Goal: Task Accomplishment & Management: Manage account settings

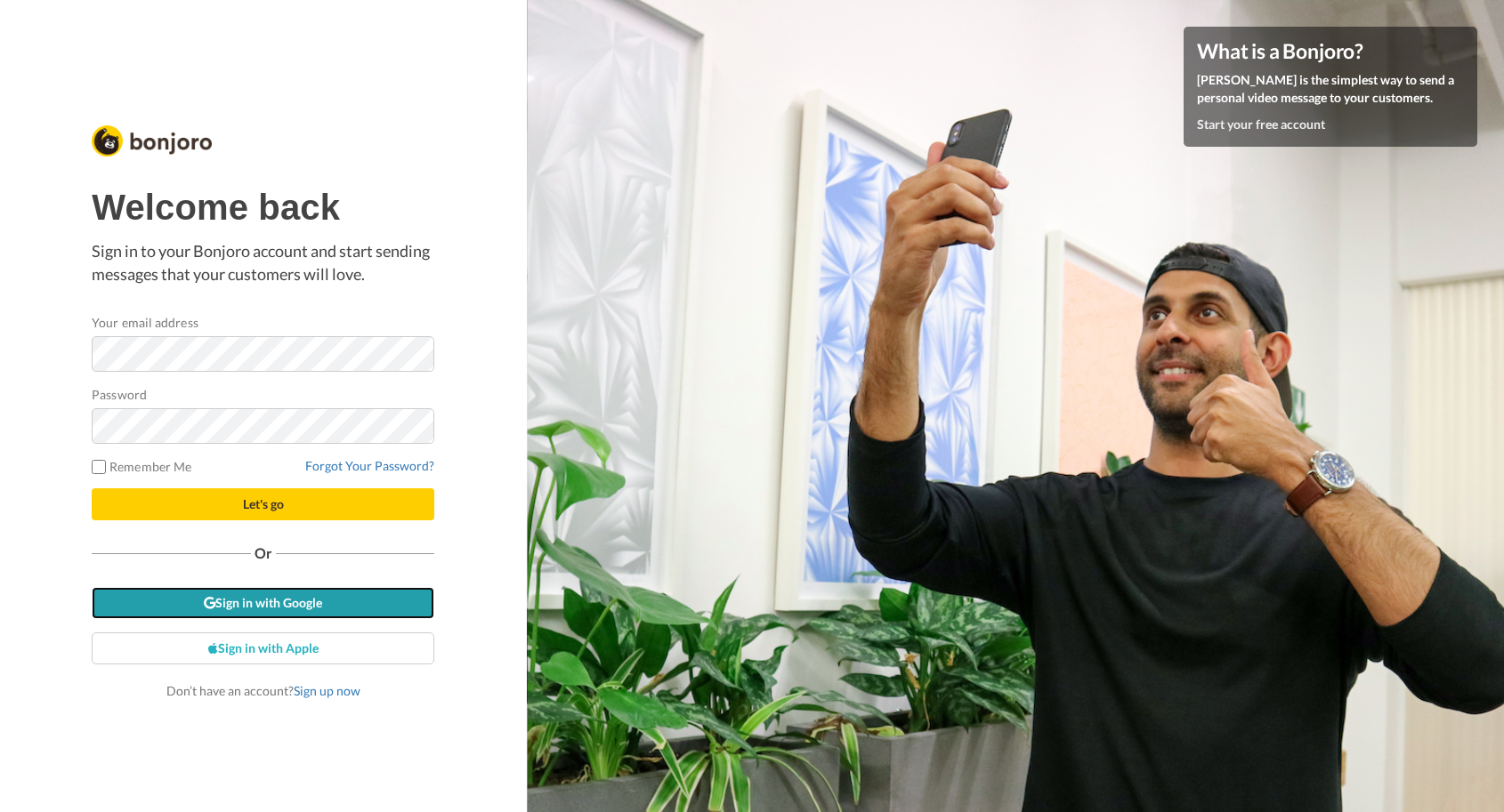
click at [262, 605] on link "Sign in with Google" at bounding box center [262, 603] width 343 height 32
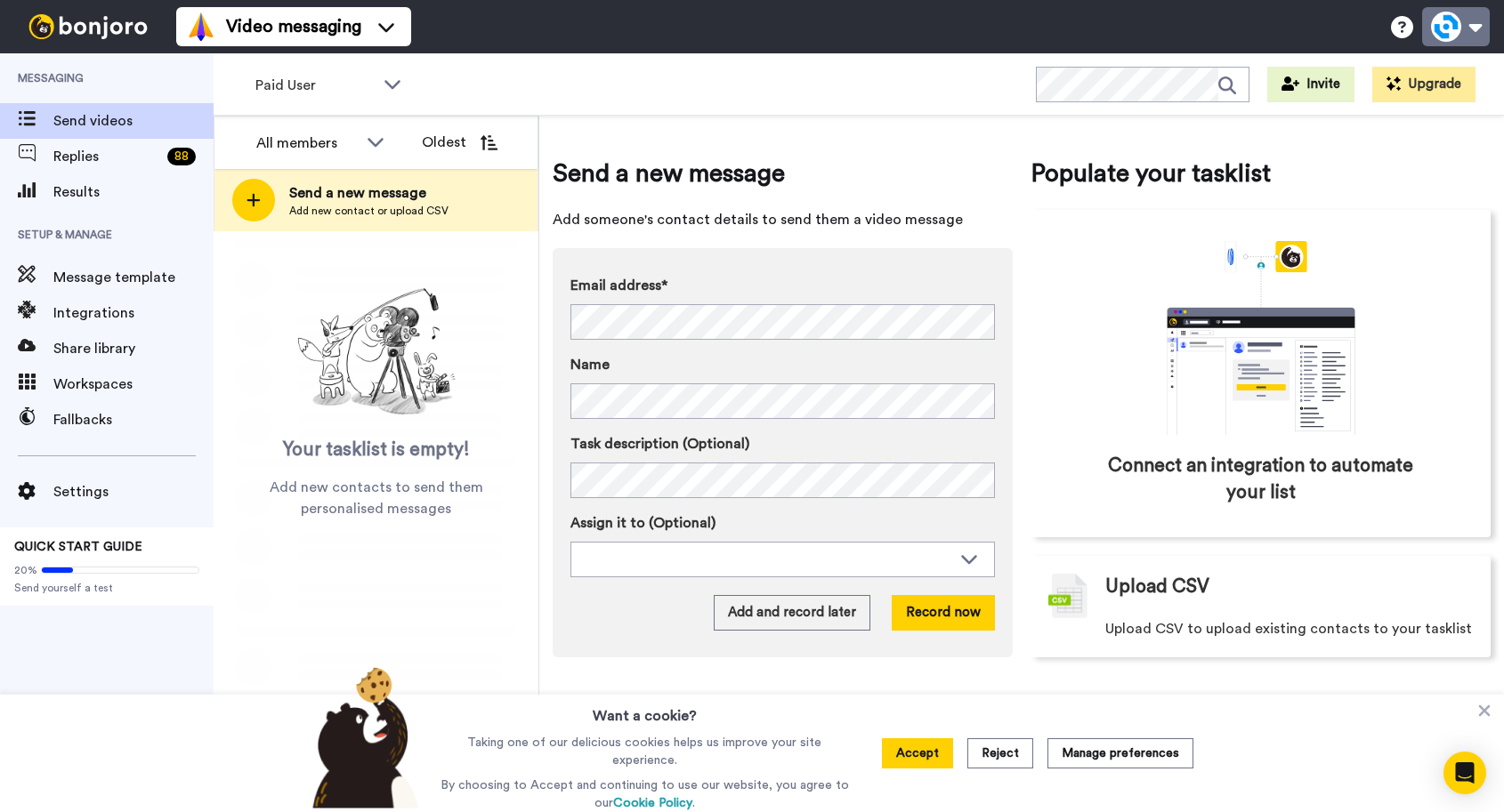
click at [1465, 31] on button at bounding box center [1455, 26] width 67 height 39
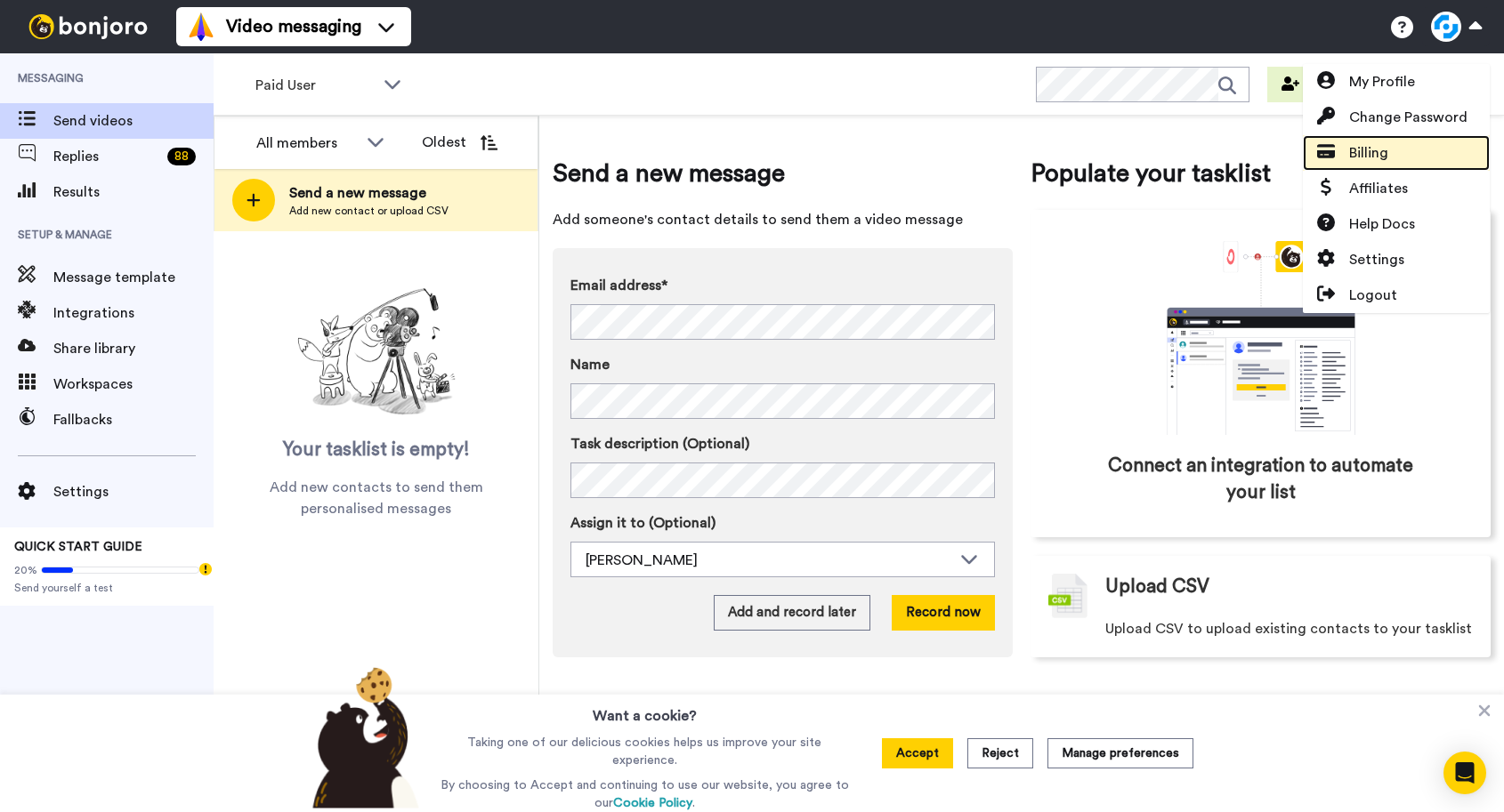
click at [1383, 147] on span "Billing" at bounding box center [1368, 153] width 39 height 21
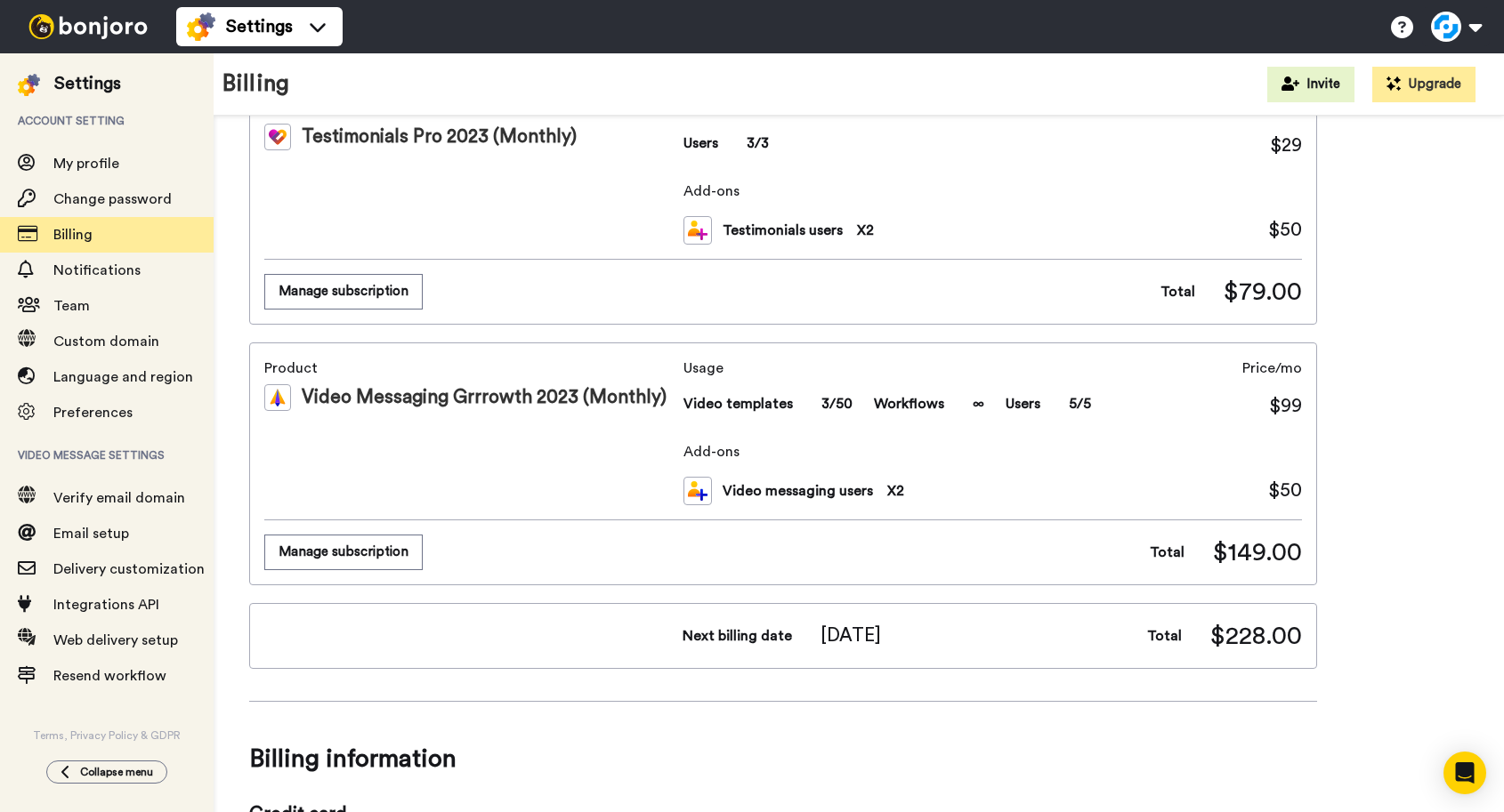
scroll to position [155, 0]
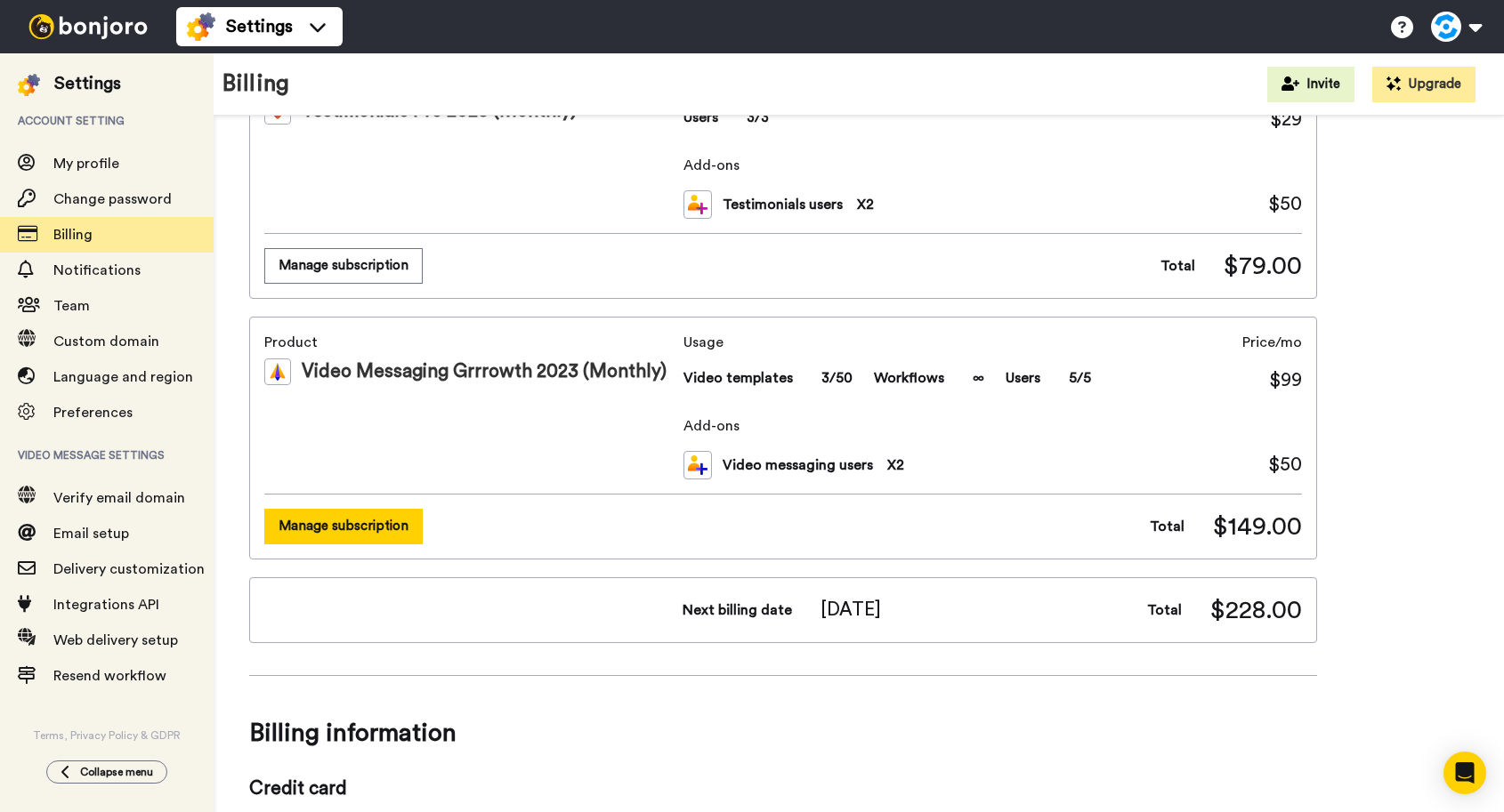
click at [360, 524] on button "Manage subscription" at bounding box center [343, 526] width 158 height 35
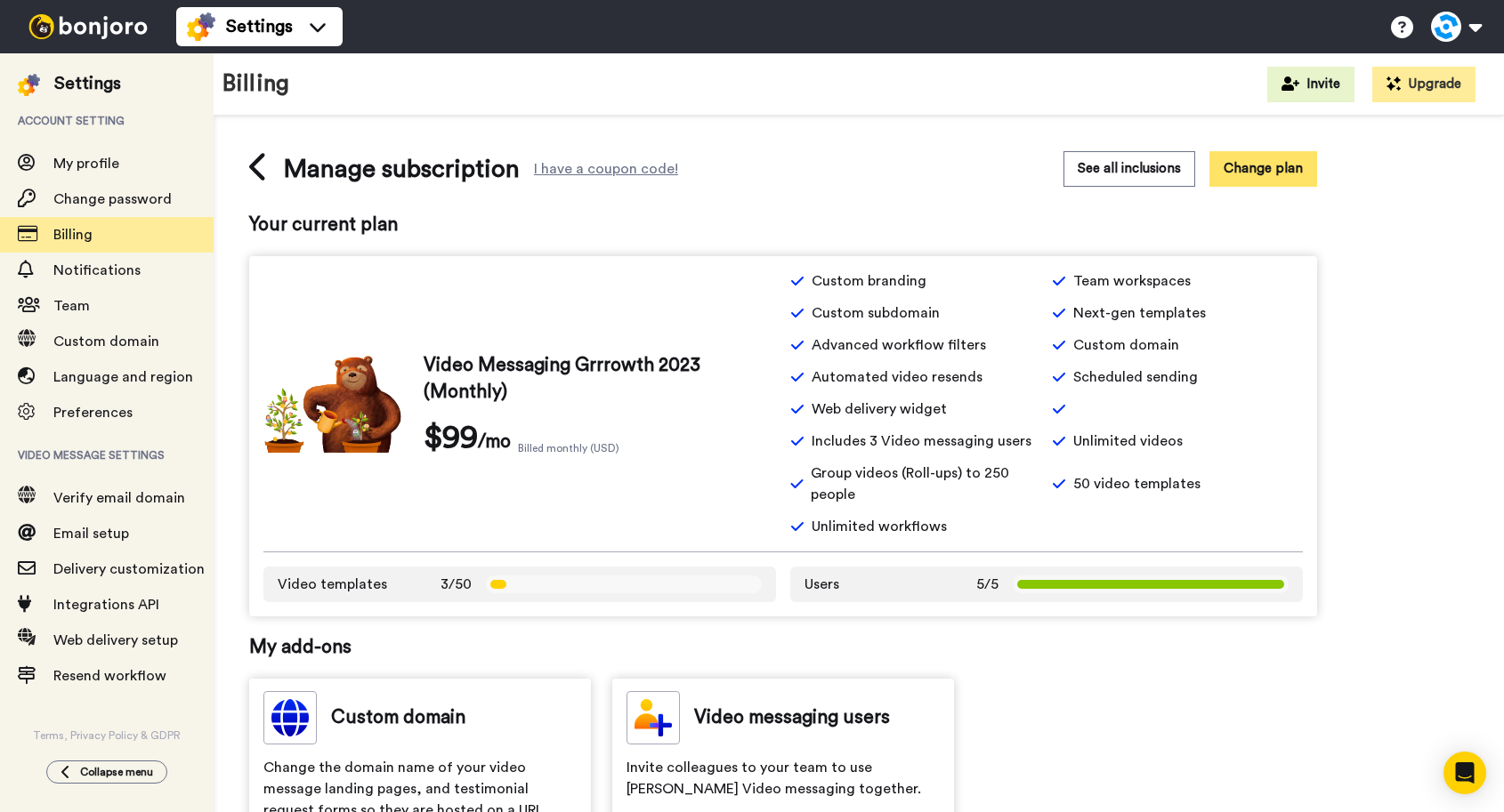
click at [1268, 169] on button "Change plan" at bounding box center [1263, 169] width 107 height 35
click at [1253, 168] on button "Change plan" at bounding box center [1263, 169] width 107 height 35
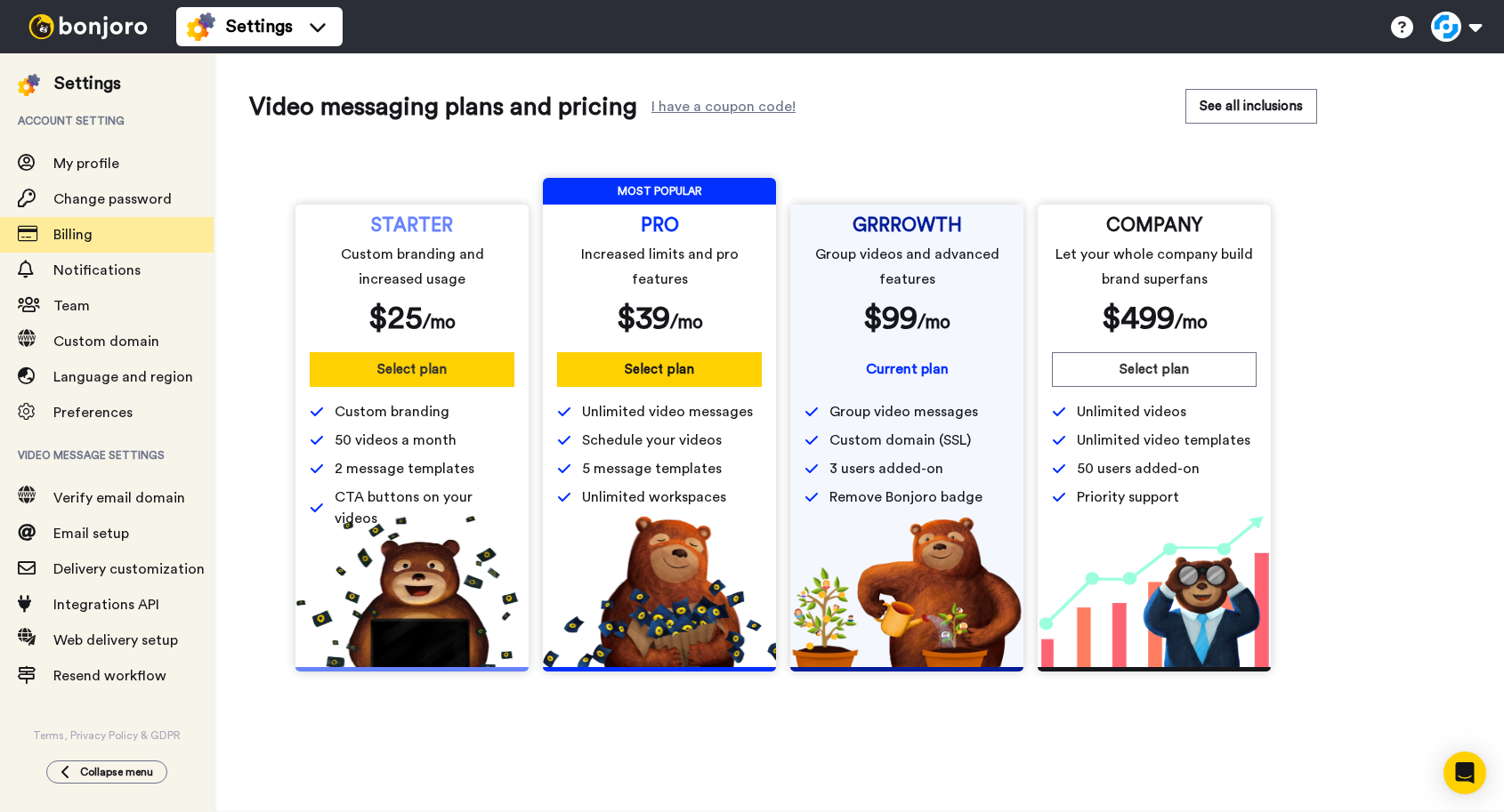
click at [421, 369] on button "Select plan" at bounding box center [412, 370] width 204 height 35
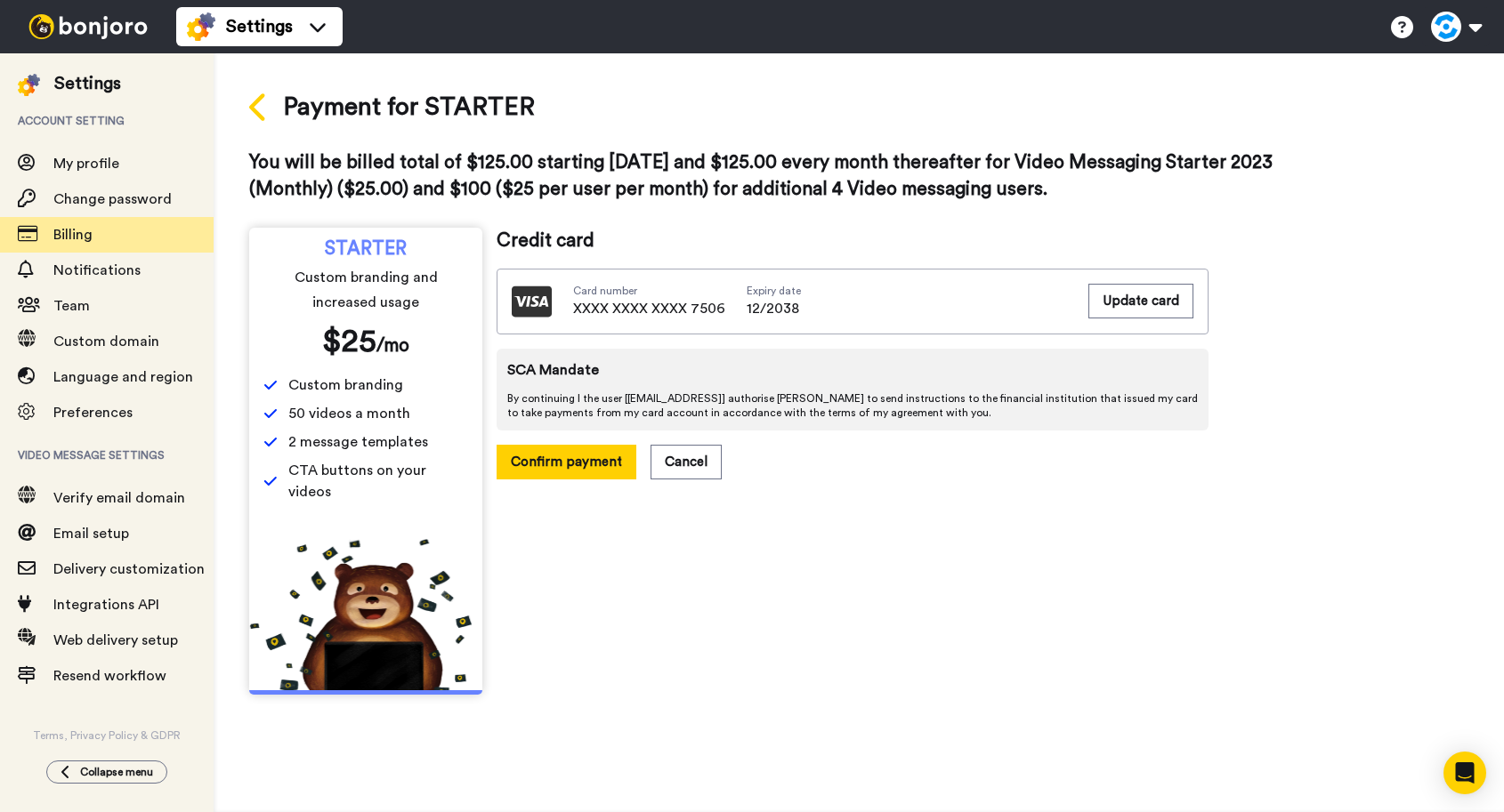
click at [262, 111] on icon at bounding box center [259, 107] width 19 height 31
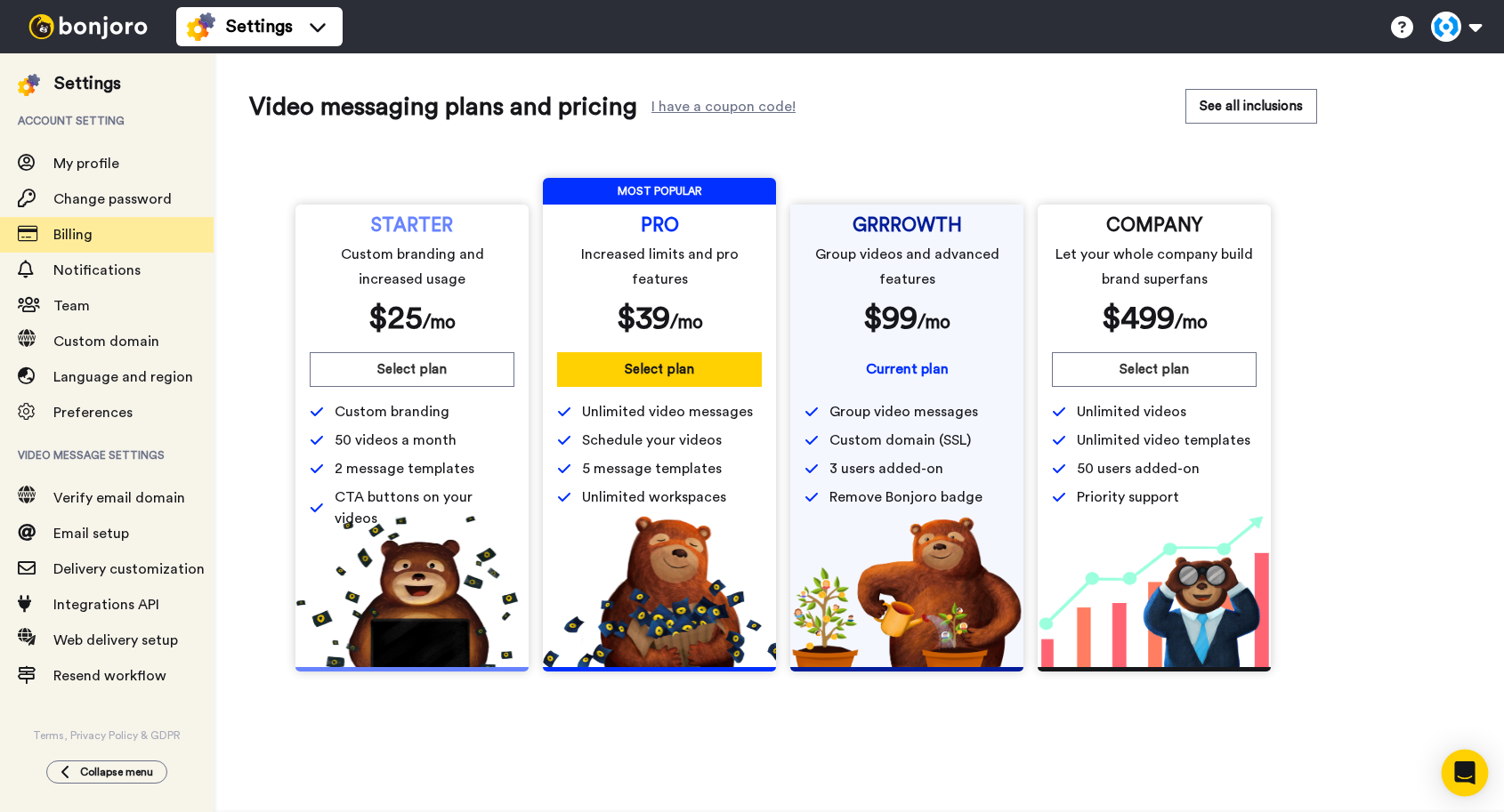
click at [1468, 775] on icon "Open Intercom Messenger" at bounding box center [1464, 773] width 20 height 23
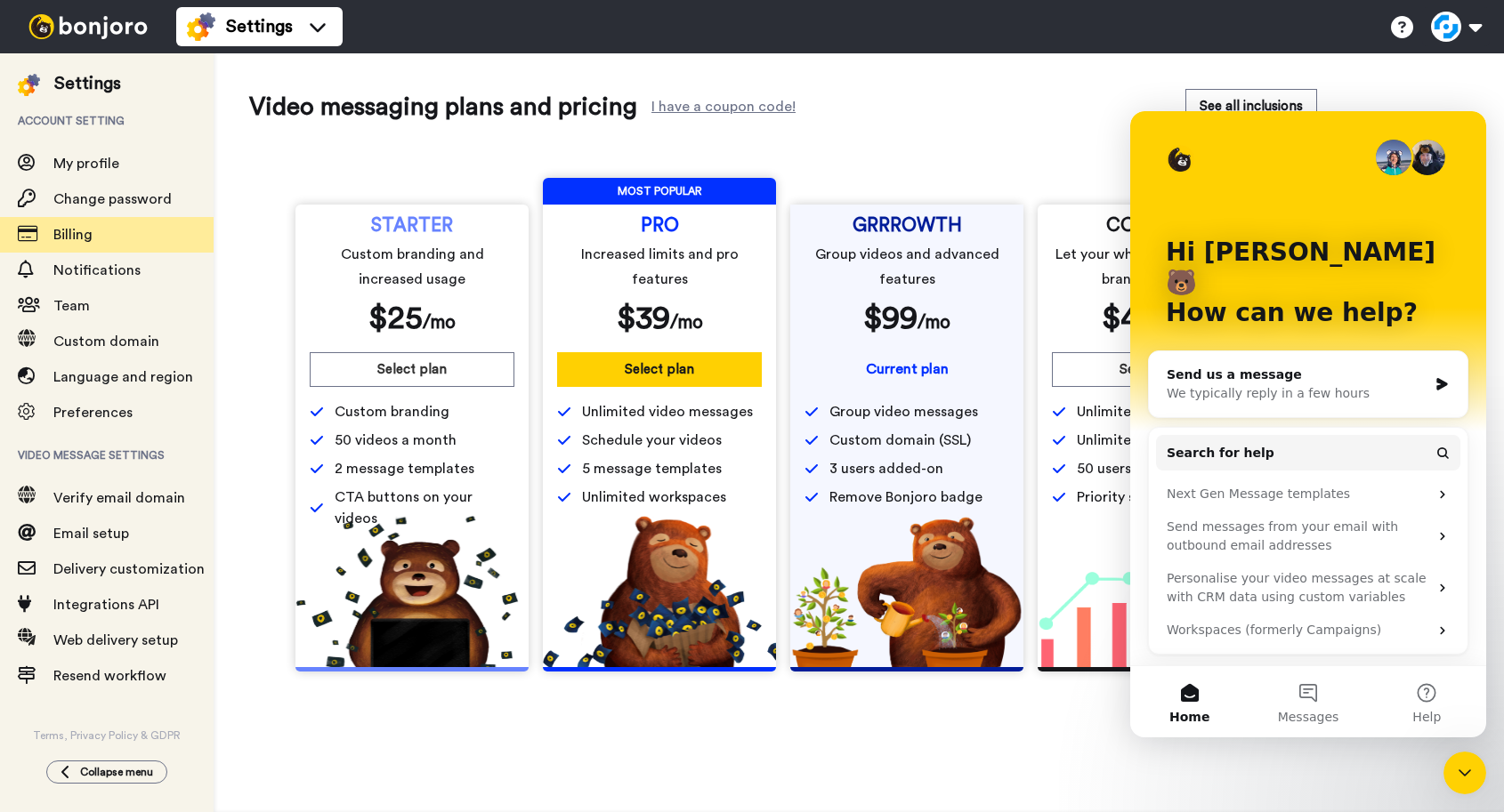
click at [1318, 384] on div "We typically reply in a few hours" at bounding box center [1297, 393] width 261 height 18
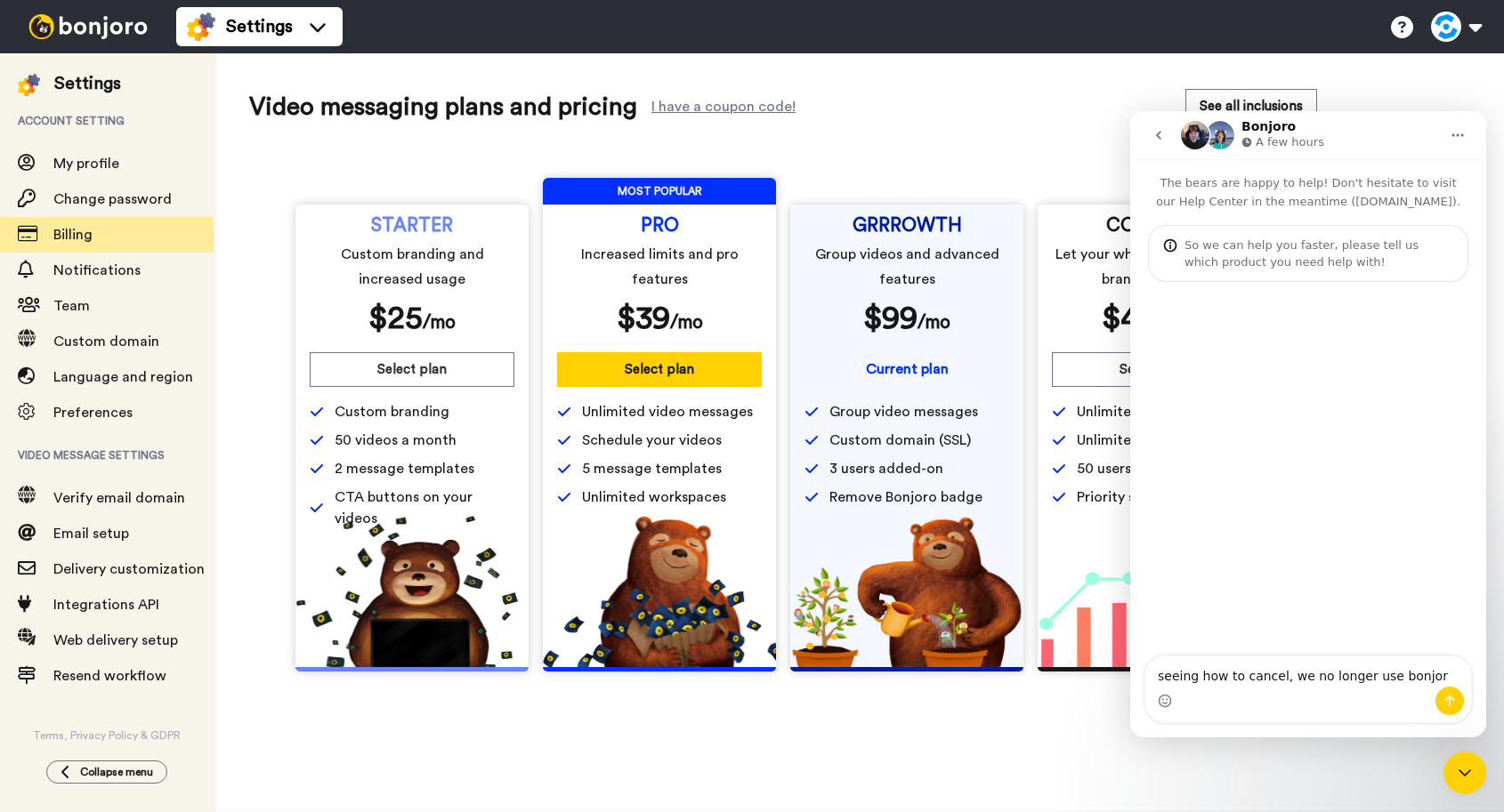
type textarea "seeing how to cancel, we no longer use bonjoro"
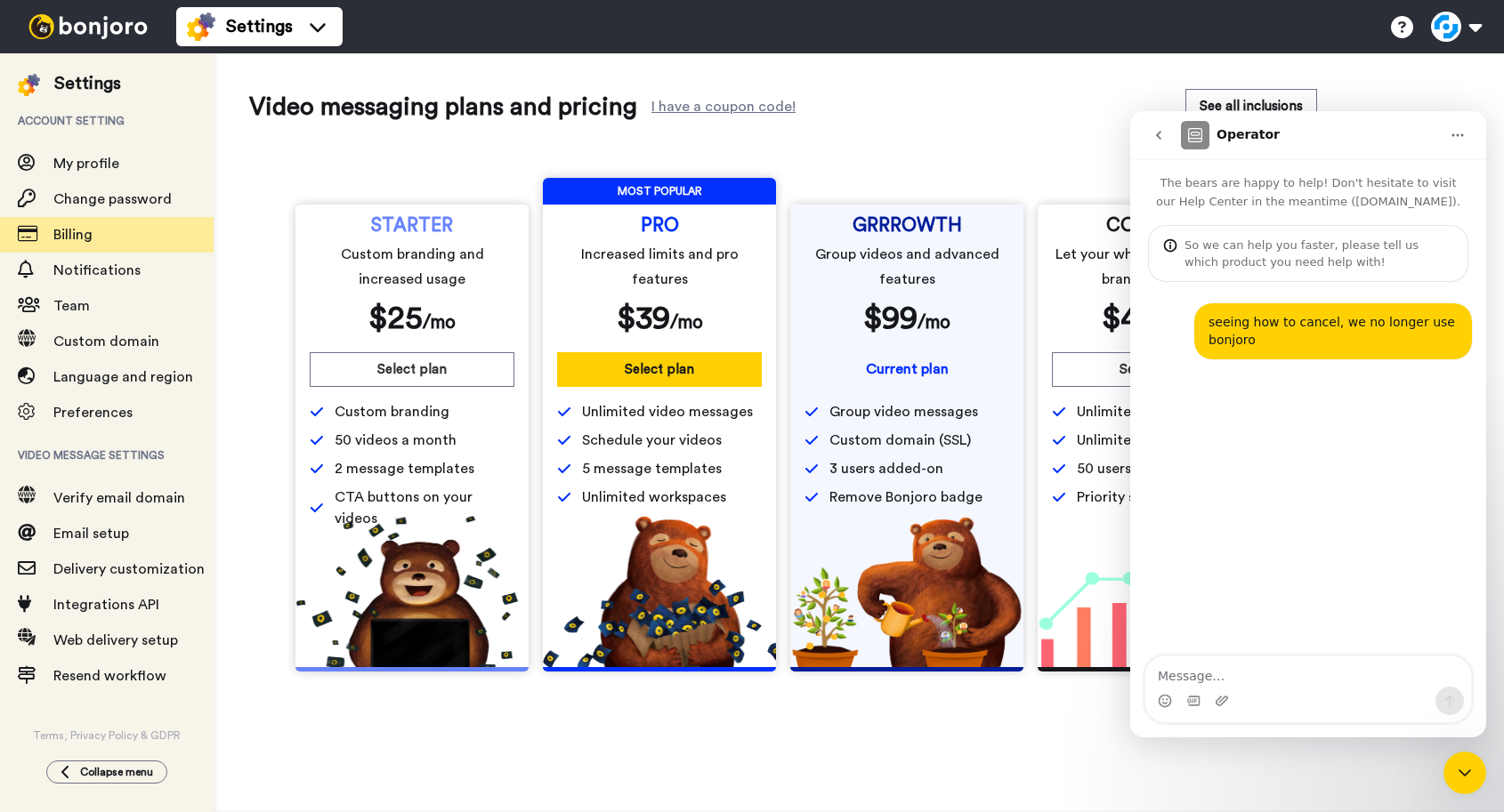
click at [1469, 787] on div "Close Intercom Messenger" at bounding box center [1464, 773] width 42 height 42
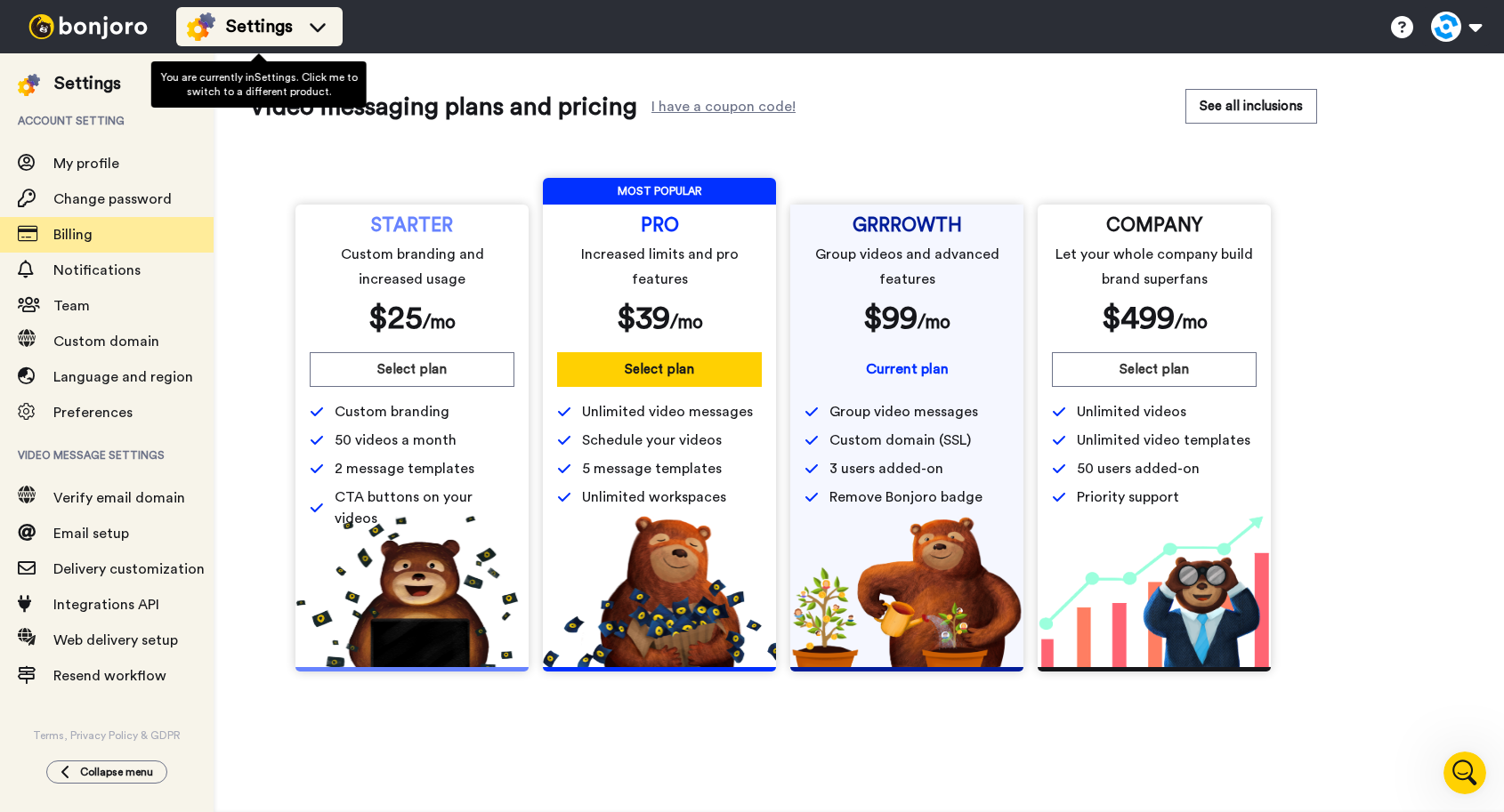
click at [306, 32] on icon at bounding box center [318, 27] width 29 height 18
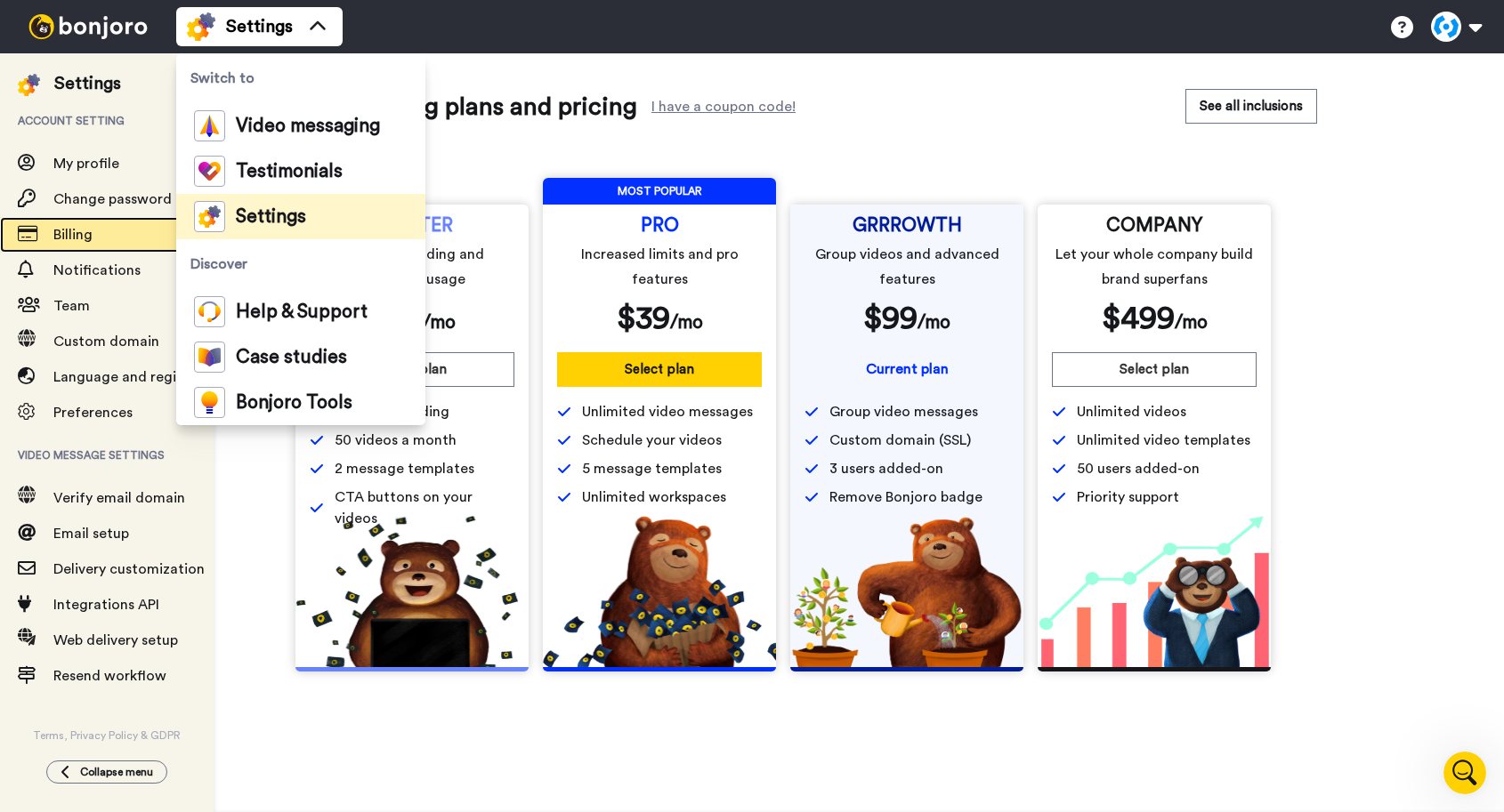
click at [127, 230] on span "Billing" at bounding box center [133, 235] width 160 height 21
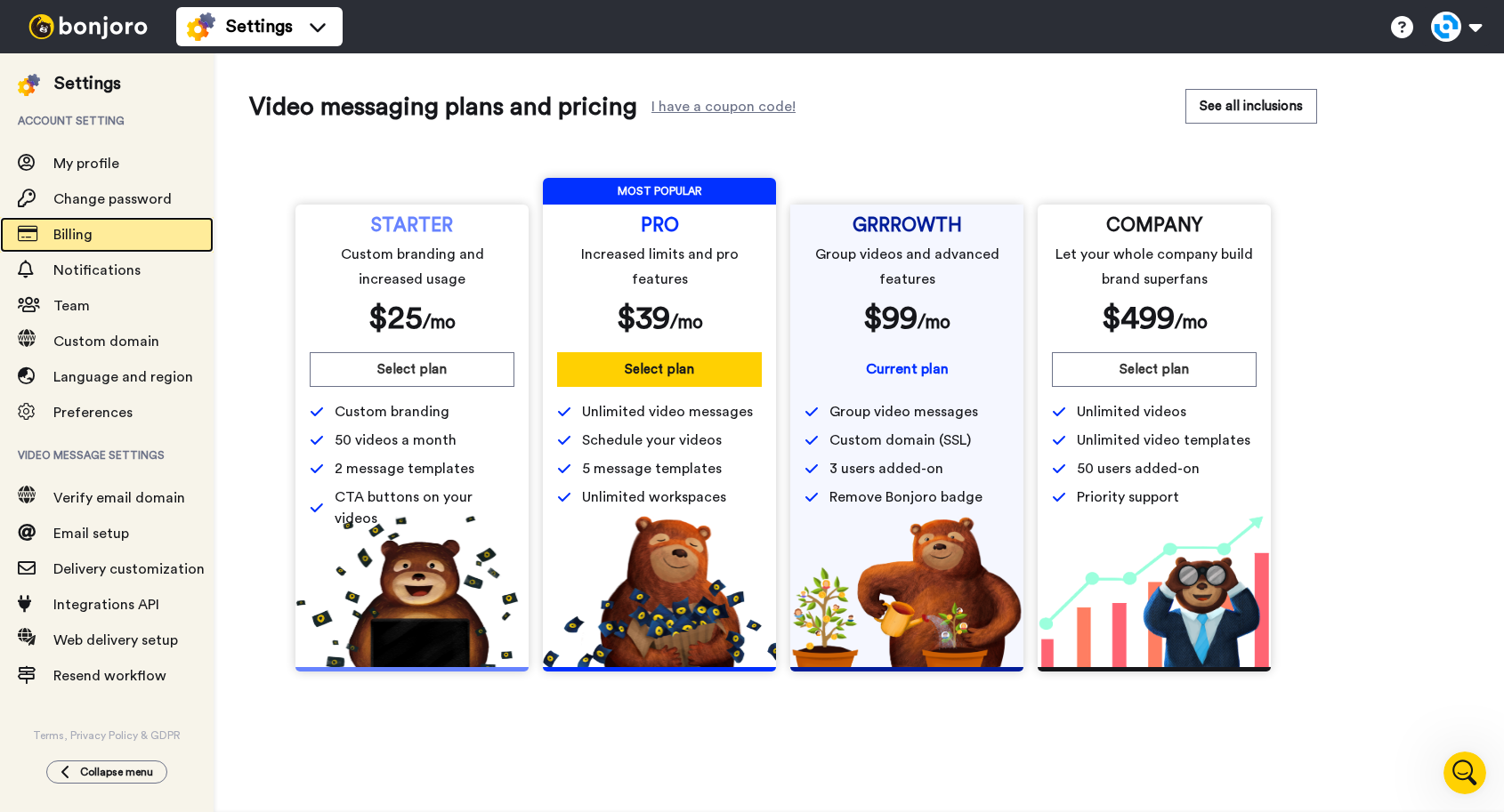
click at [68, 232] on span "Billing" at bounding box center [73, 234] width 39 height 14
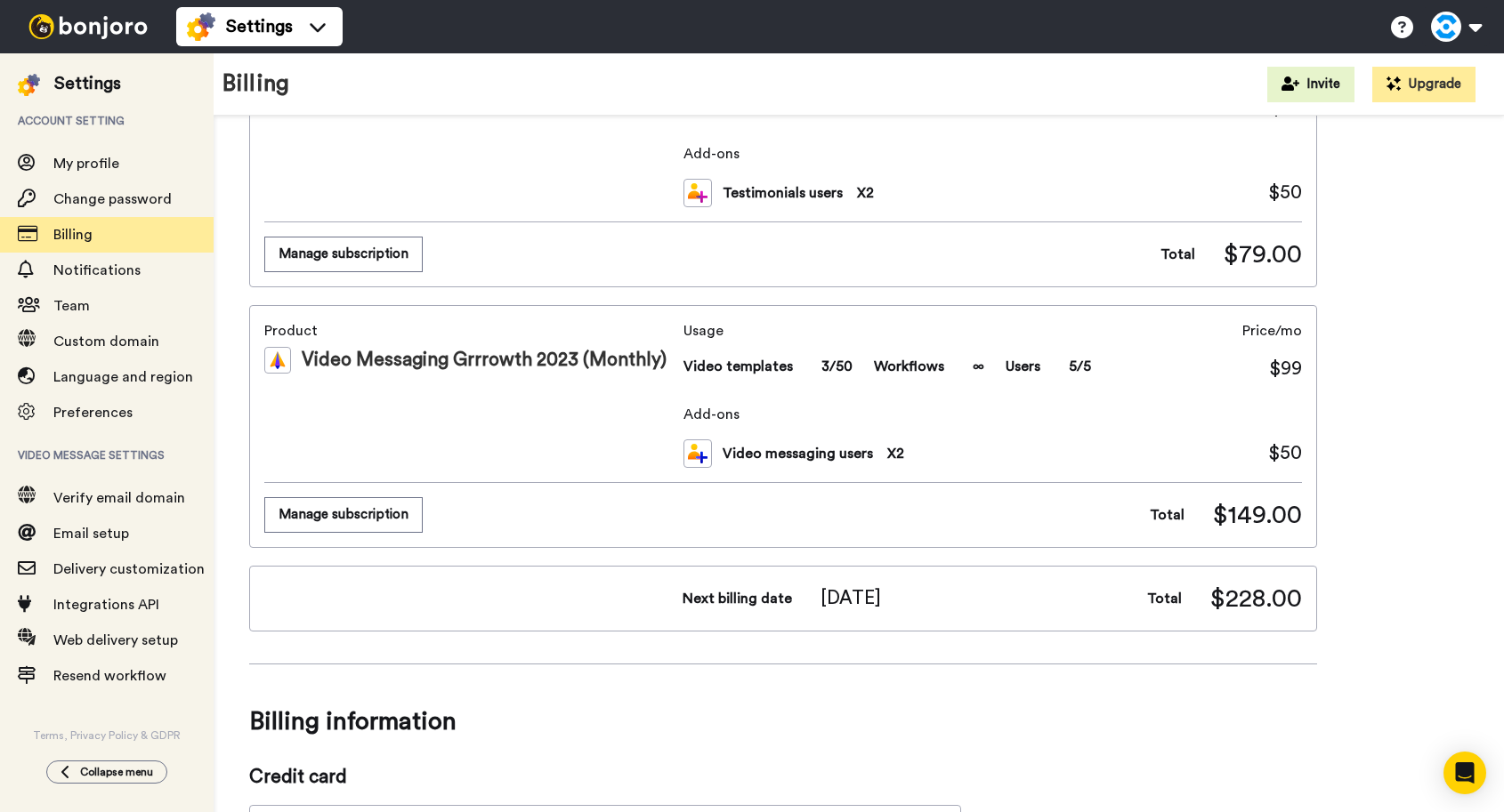
scroll to position [110, 0]
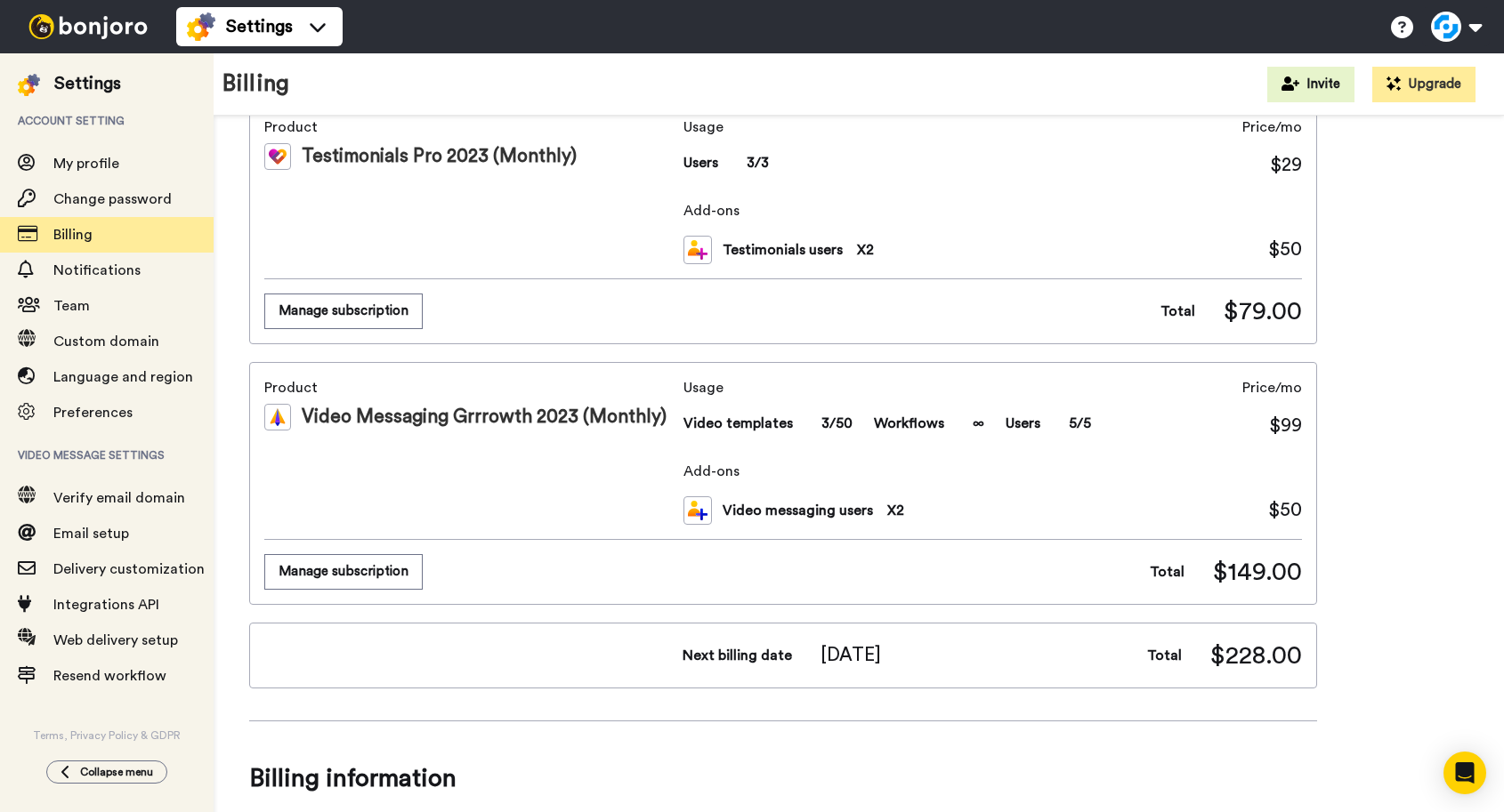
click at [363, 590] on div "Product Video Messaging Grrrowth 2023 (Monthly) Usage Video templates 3/50 Work…" at bounding box center [783, 483] width 1067 height 243
click at [367, 575] on button "Manage subscription" at bounding box center [343, 571] width 158 height 35
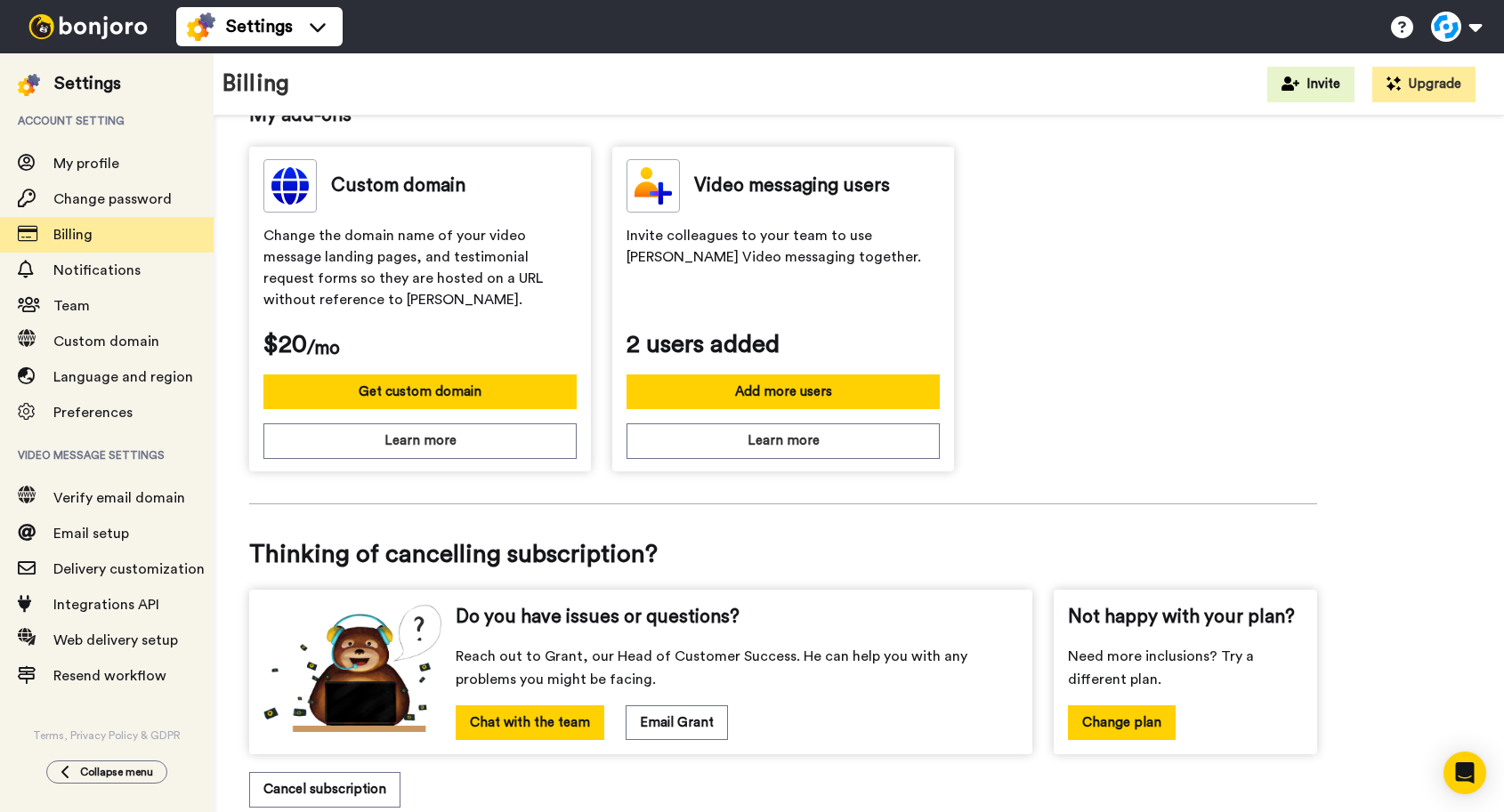
scroll to position [579, 0]
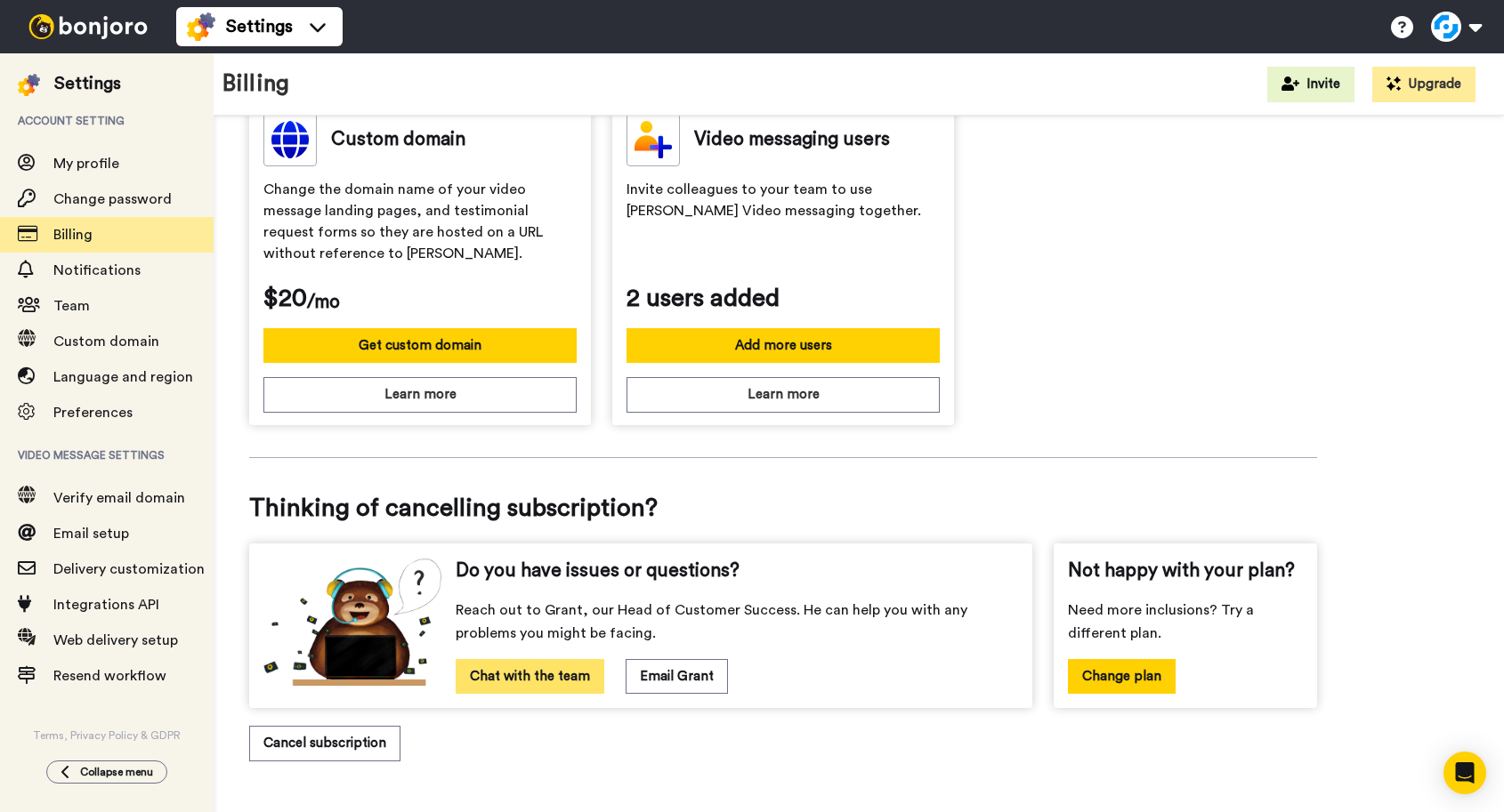
click at [493, 678] on button "Chat with the team" at bounding box center [530, 677] width 149 height 35
click at [324, 748] on button "Cancel subscription" at bounding box center [325, 743] width 152 height 35
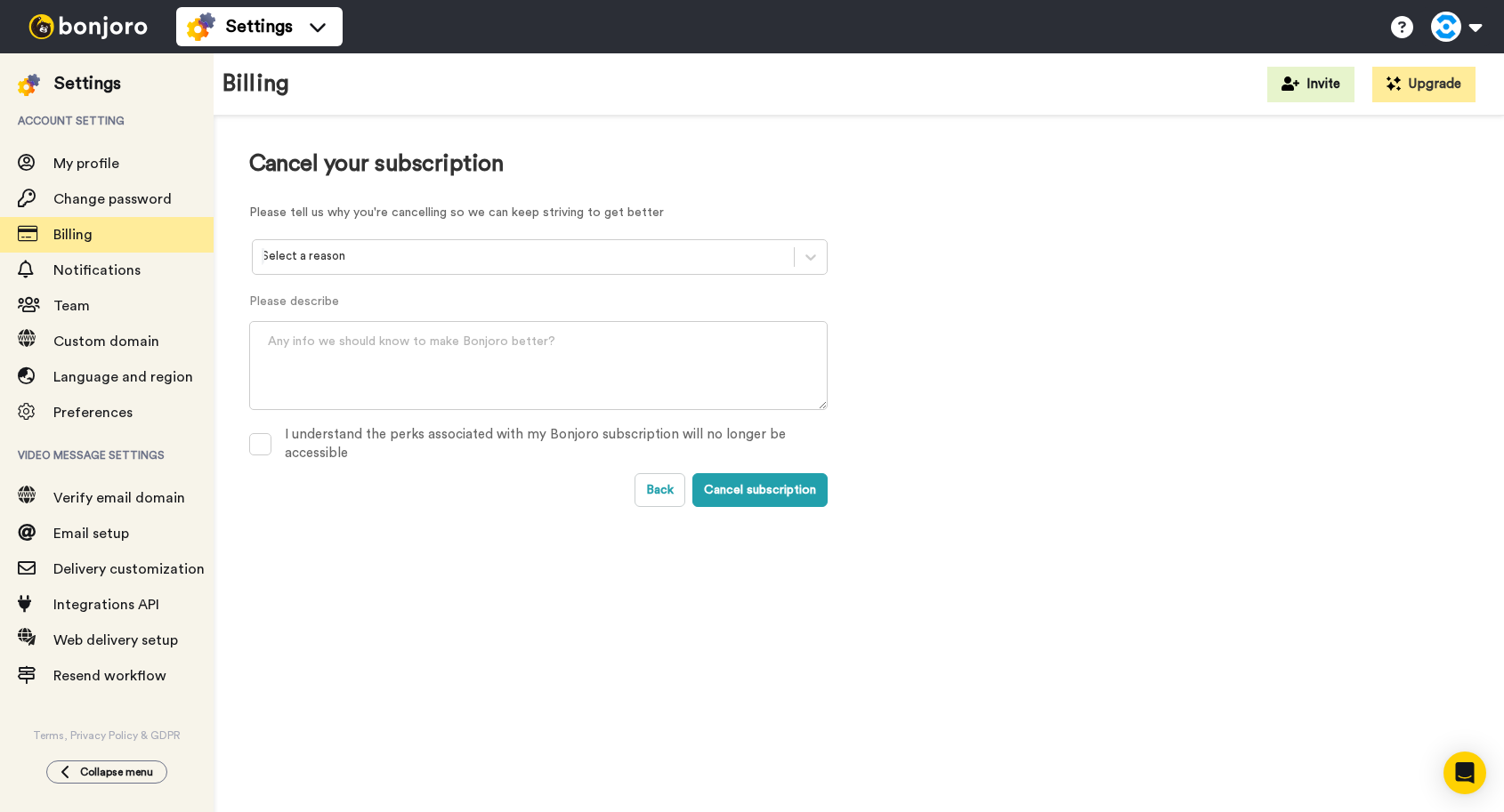
click at [585, 262] on div at bounding box center [523, 256] width 523 height 20
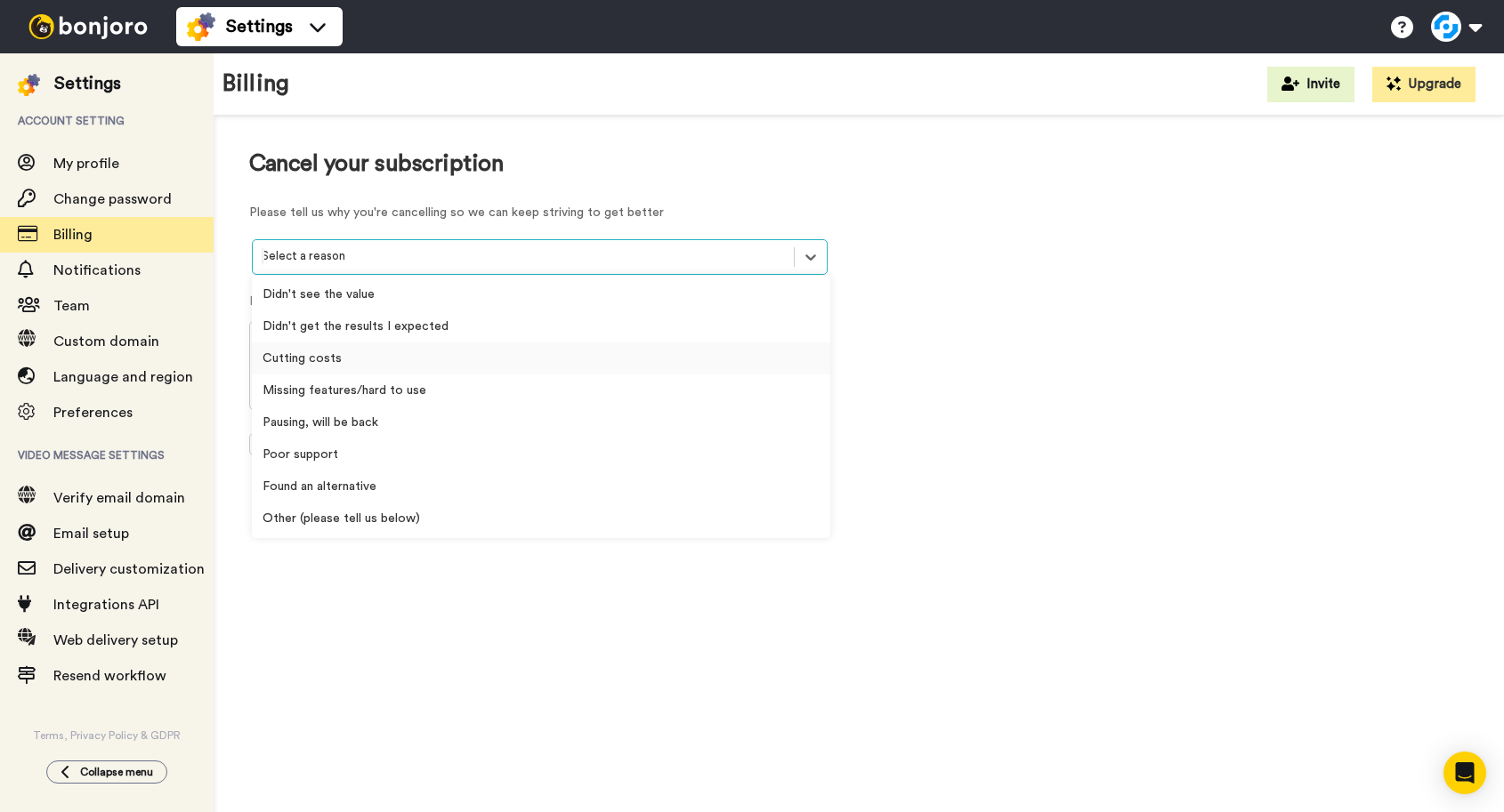
click at [359, 359] on div "Cutting costs" at bounding box center [540, 358] width 579 height 32
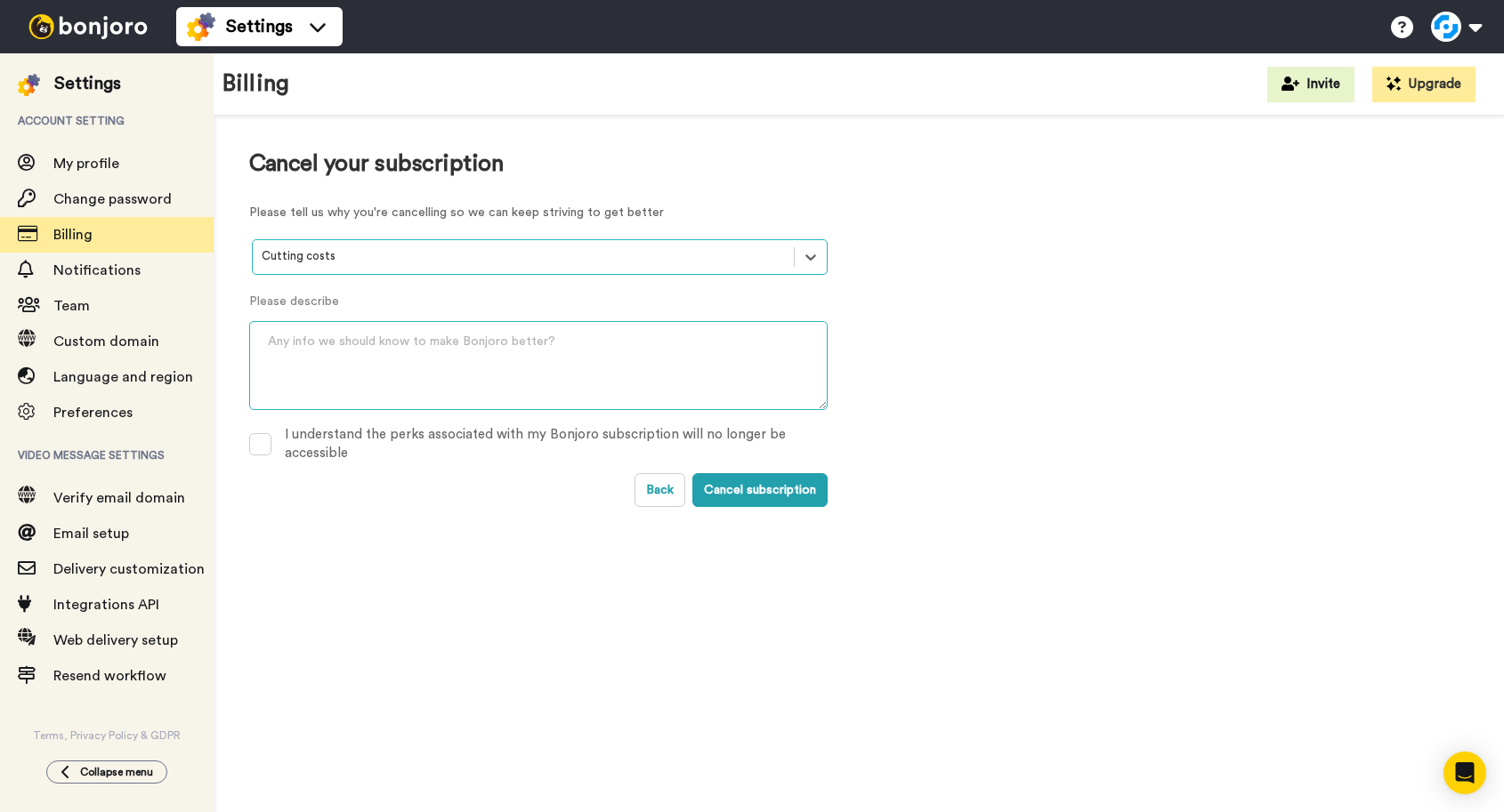
click at [384, 358] on textarea at bounding box center [538, 366] width 579 height 89
type textarea "At the scale we are at it no longer makes sense for us"
click at [267, 444] on span at bounding box center [260, 443] width 22 height 22
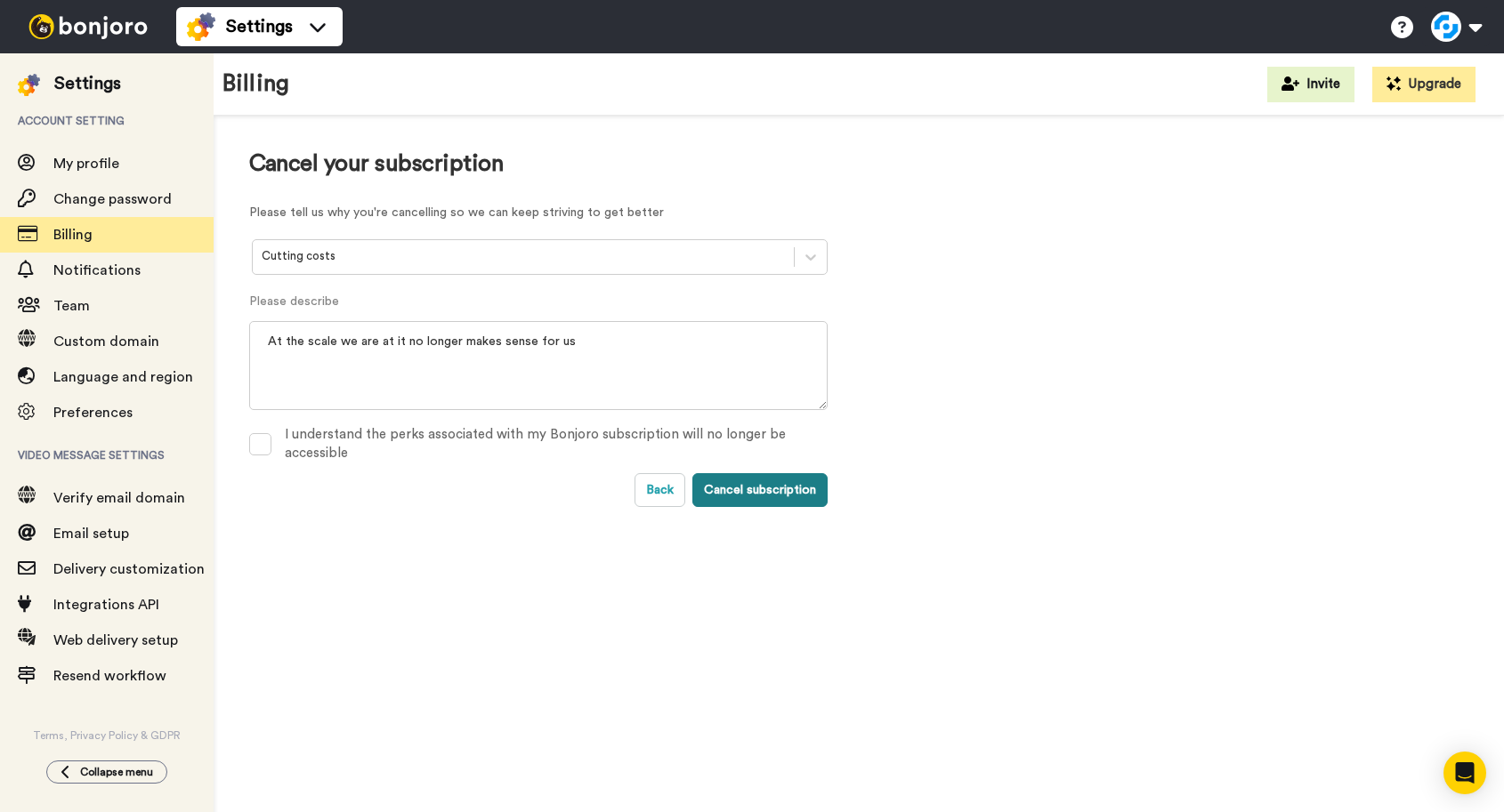
click at [785, 494] on button "Cancel subscription" at bounding box center [759, 490] width 135 height 34
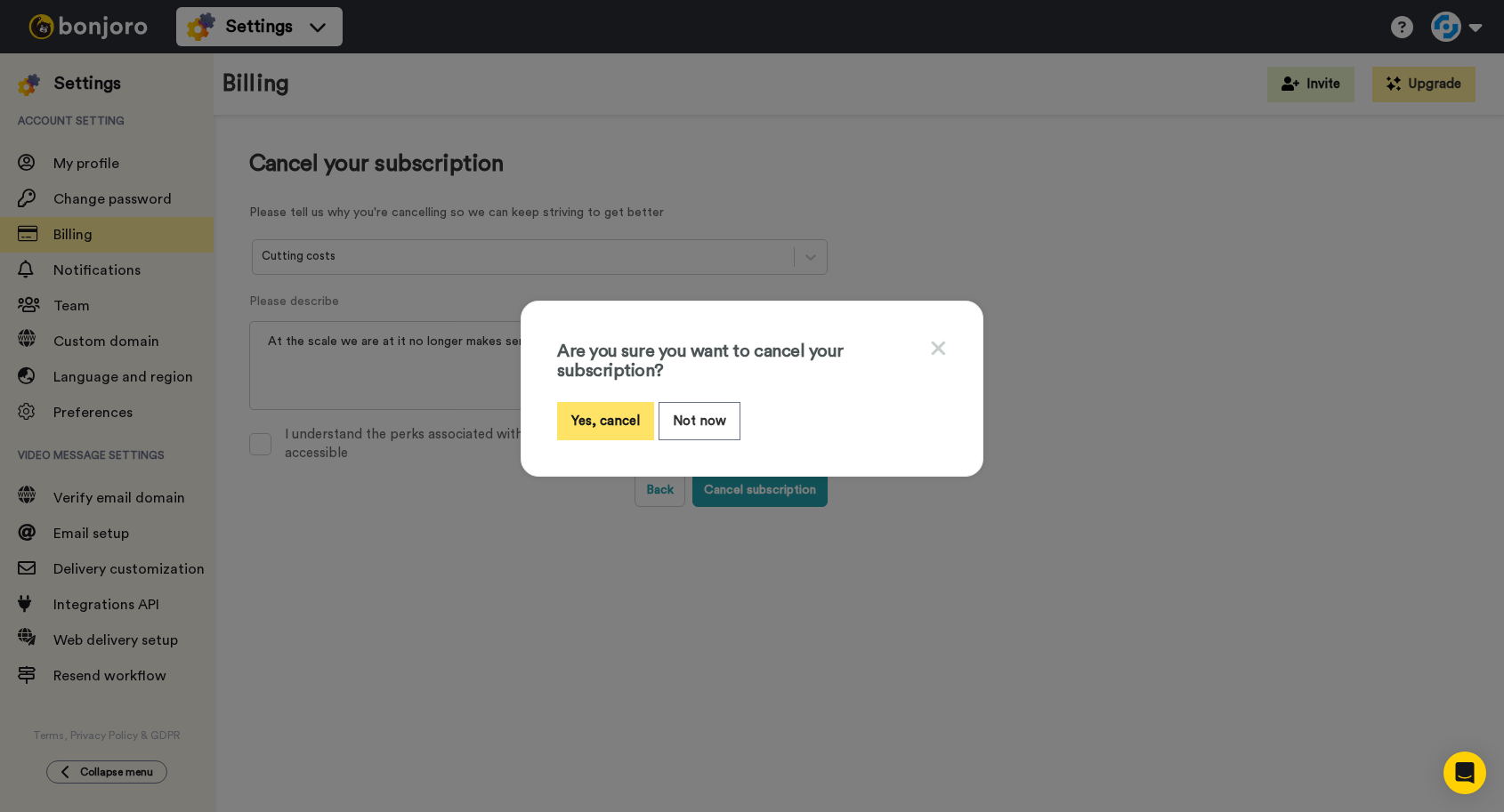
click at [615, 419] on button "Yes, cancel" at bounding box center [605, 421] width 97 height 38
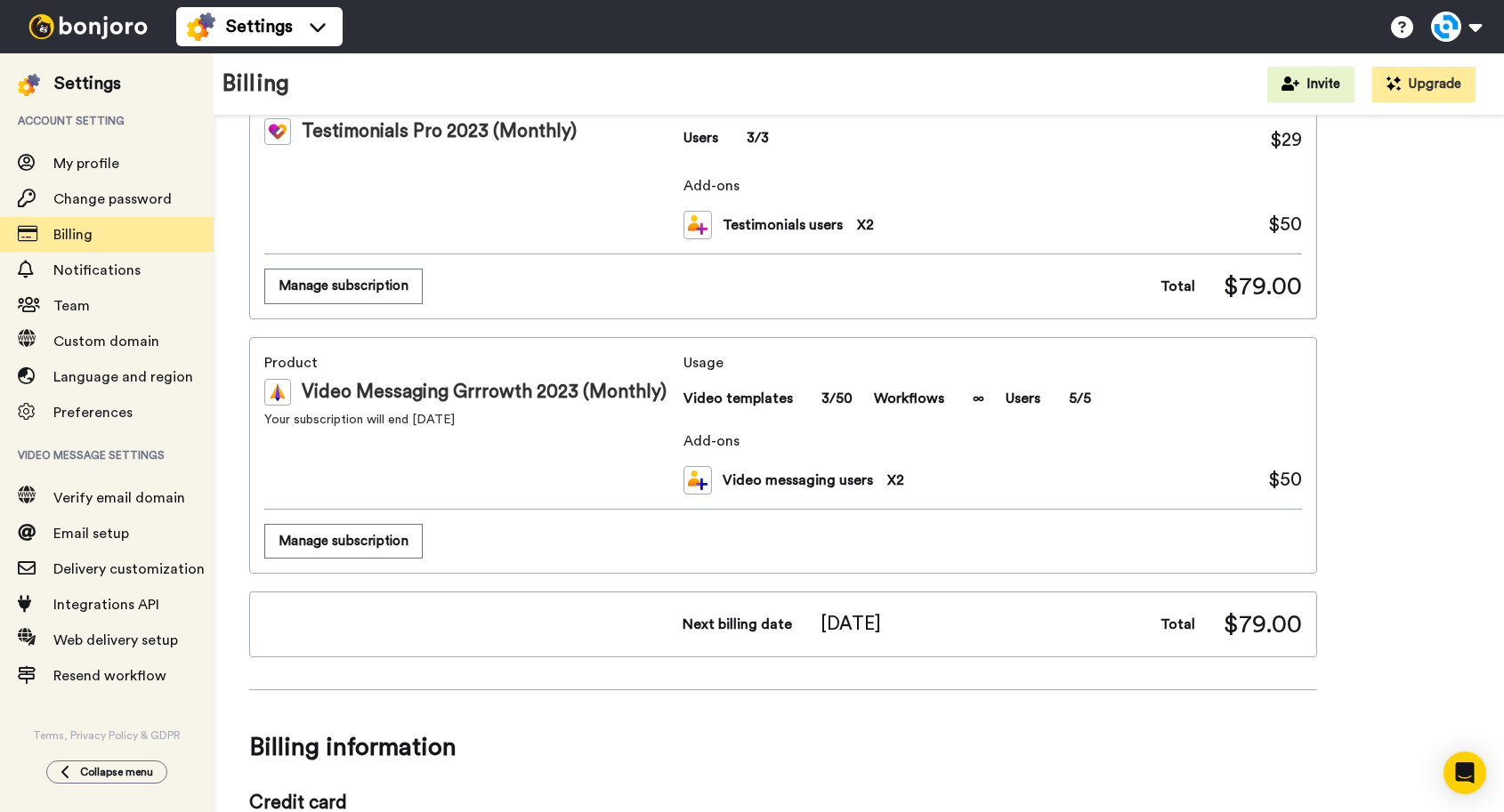
scroll to position [138, 0]
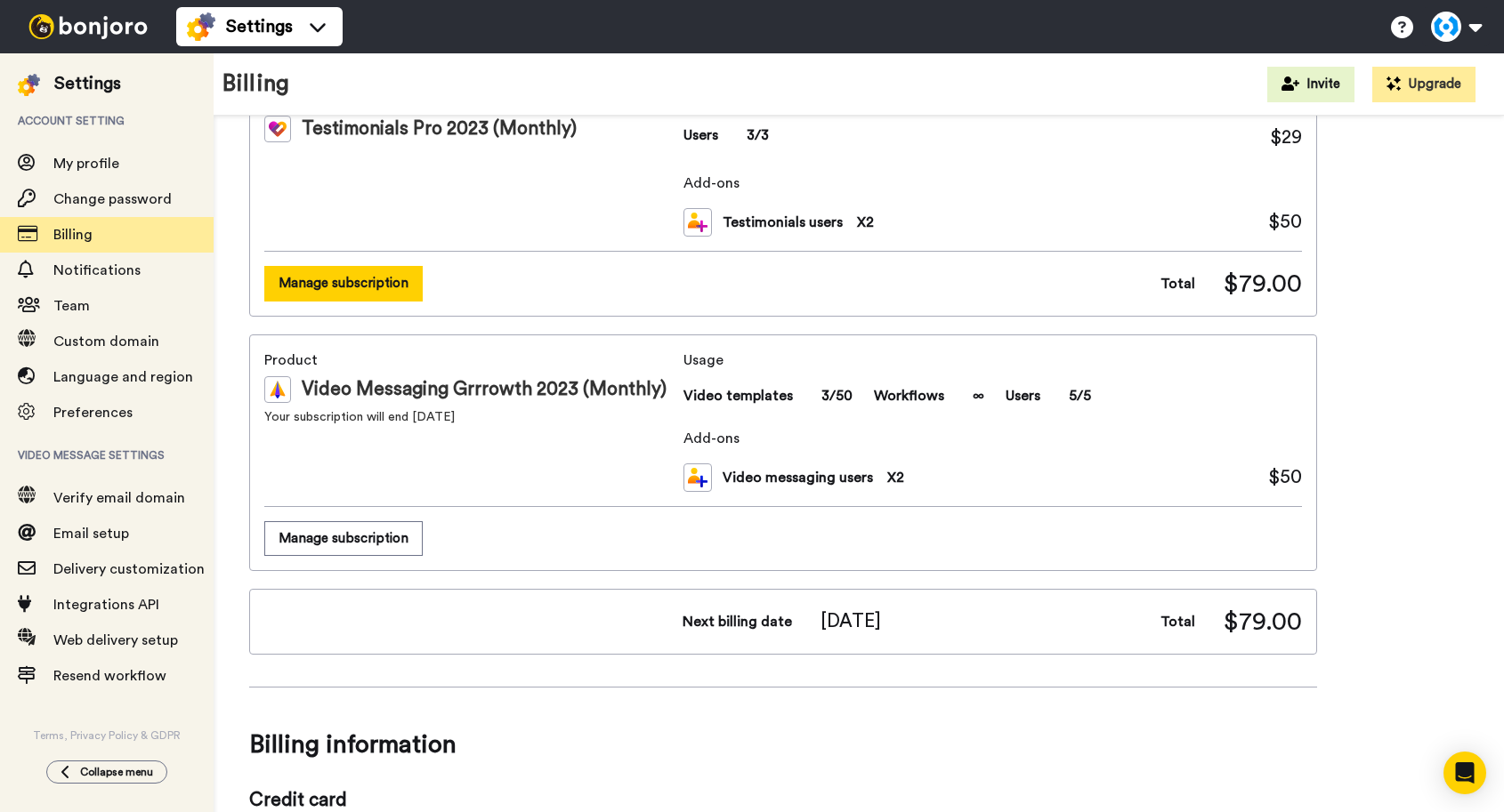
click at [392, 293] on button "Manage subscription" at bounding box center [343, 283] width 158 height 35
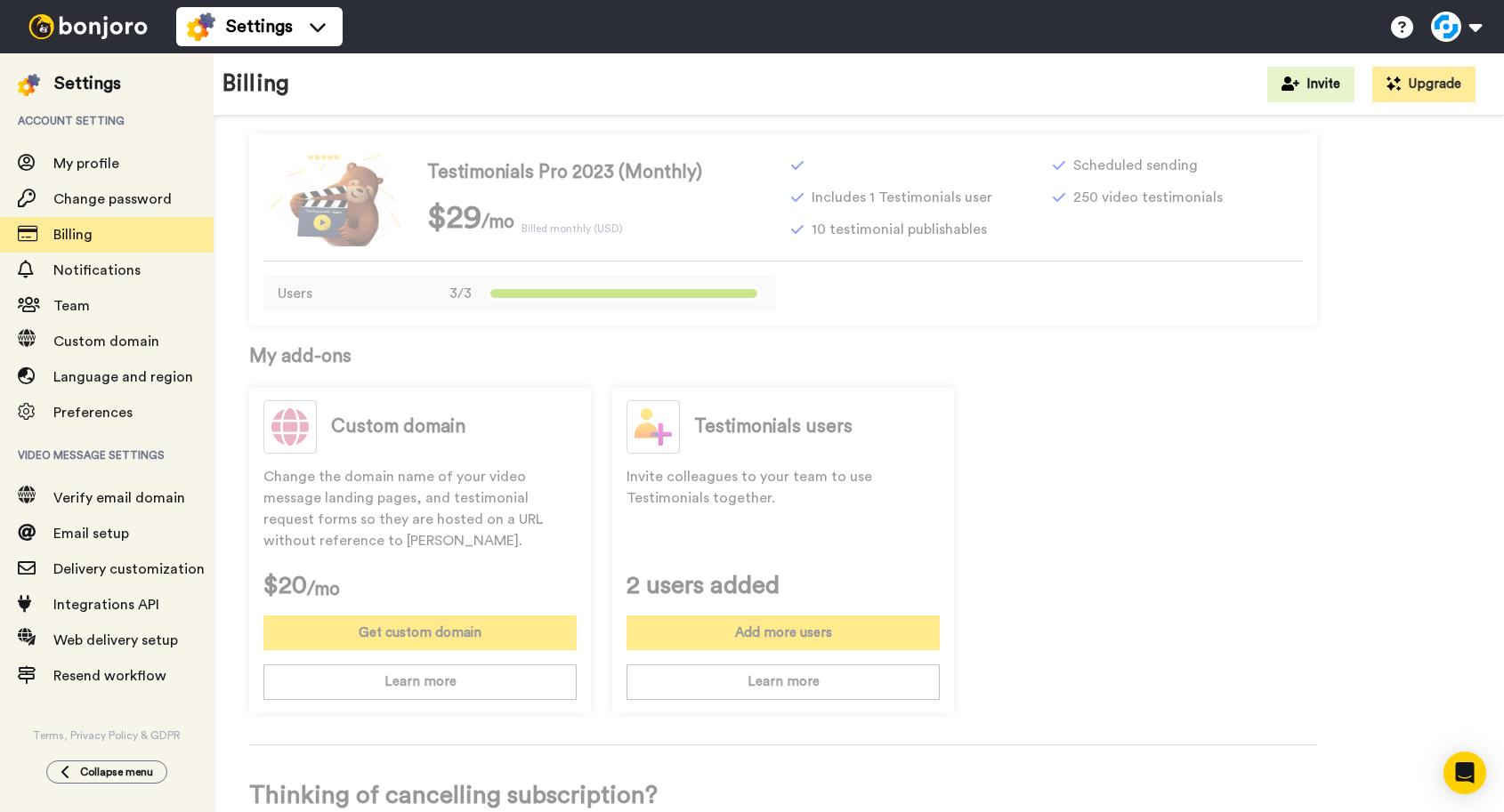
scroll to position [409, 0]
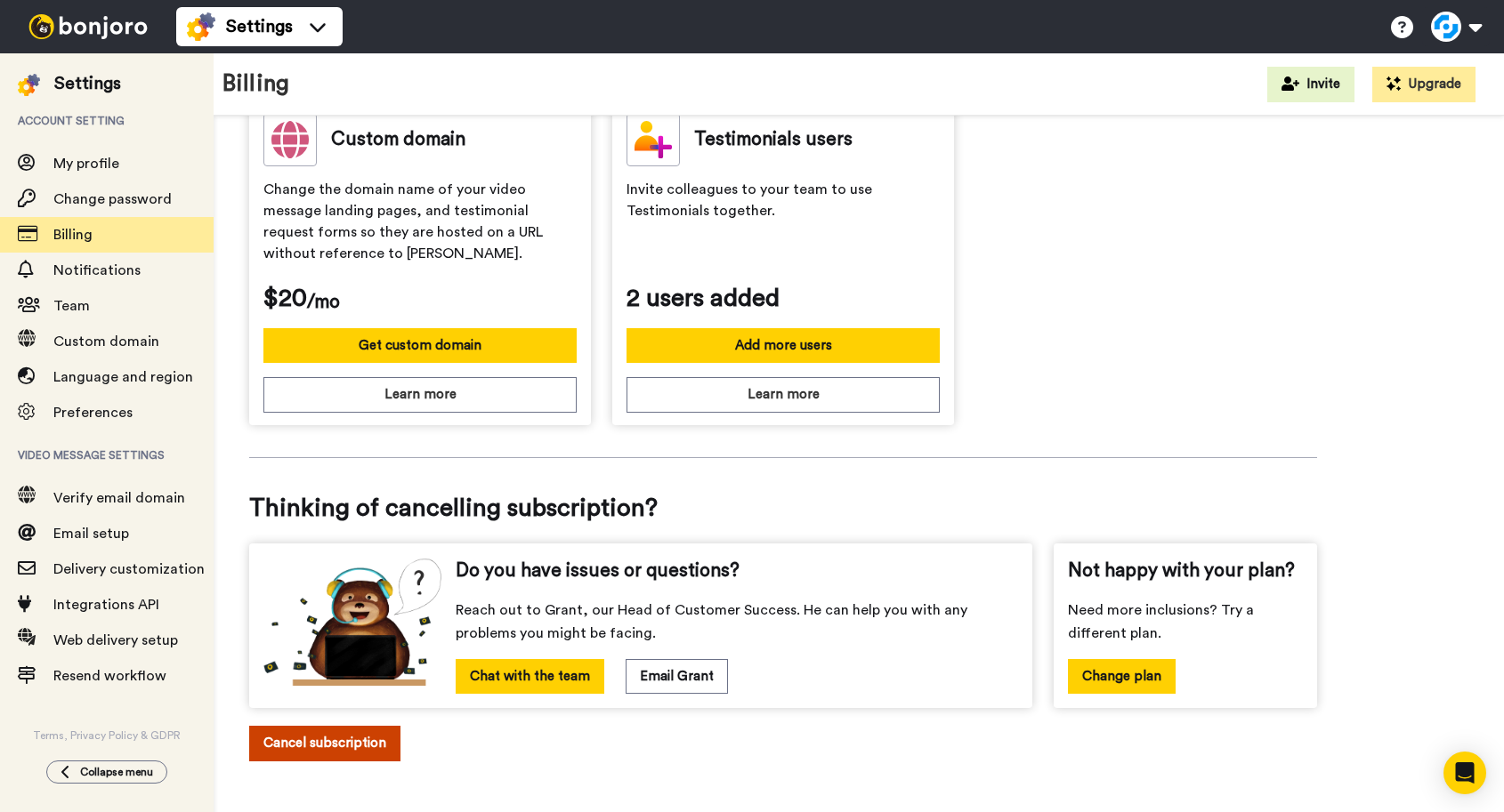
click at [341, 752] on button "Cancel subscription" at bounding box center [325, 743] width 152 height 35
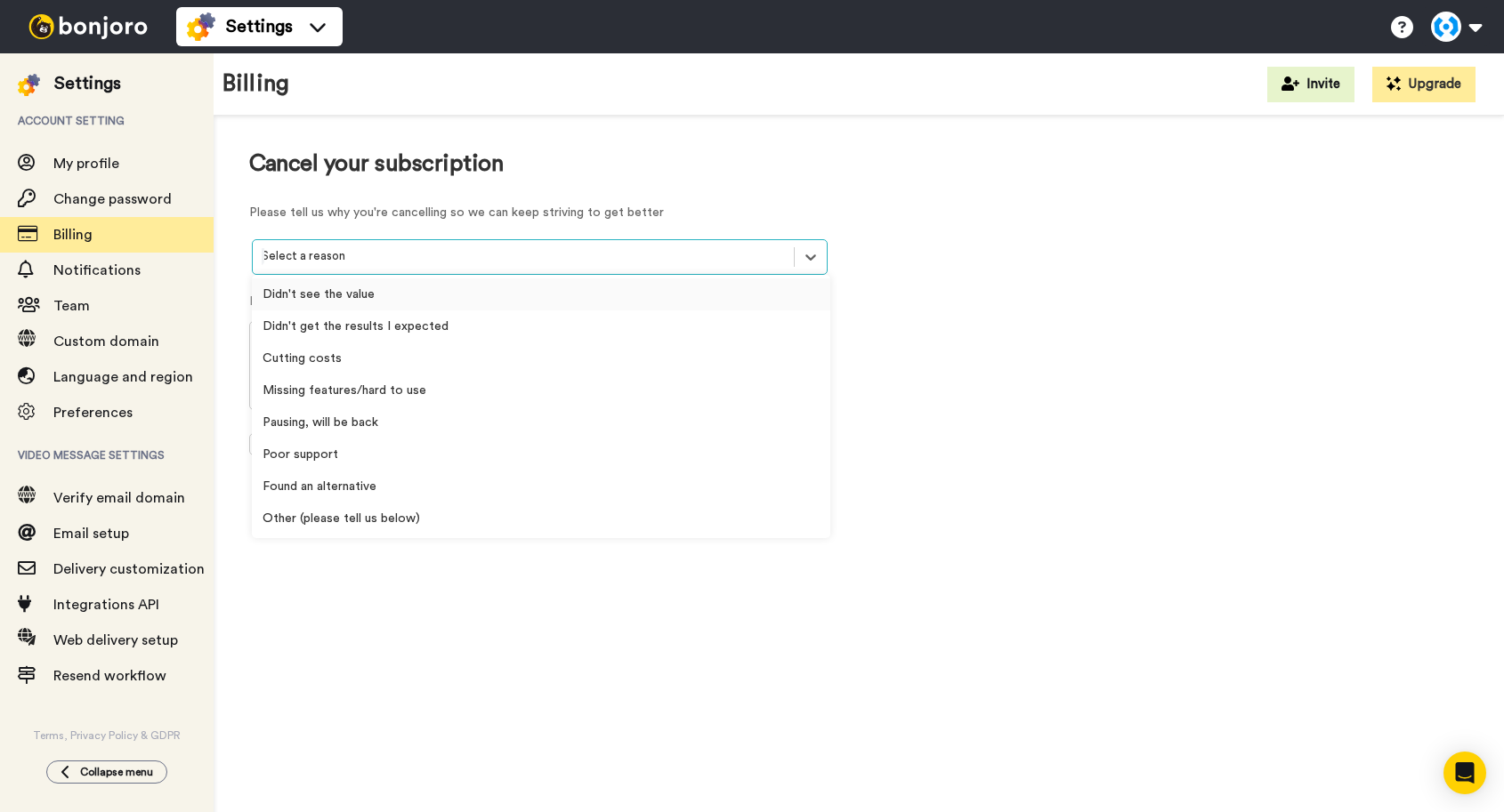
click at [418, 250] on div at bounding box center [523, 256] width 523 height 20
click at [376, 370] on div "Cutting costs" at bounding box center [540, 358] width 579 height 32
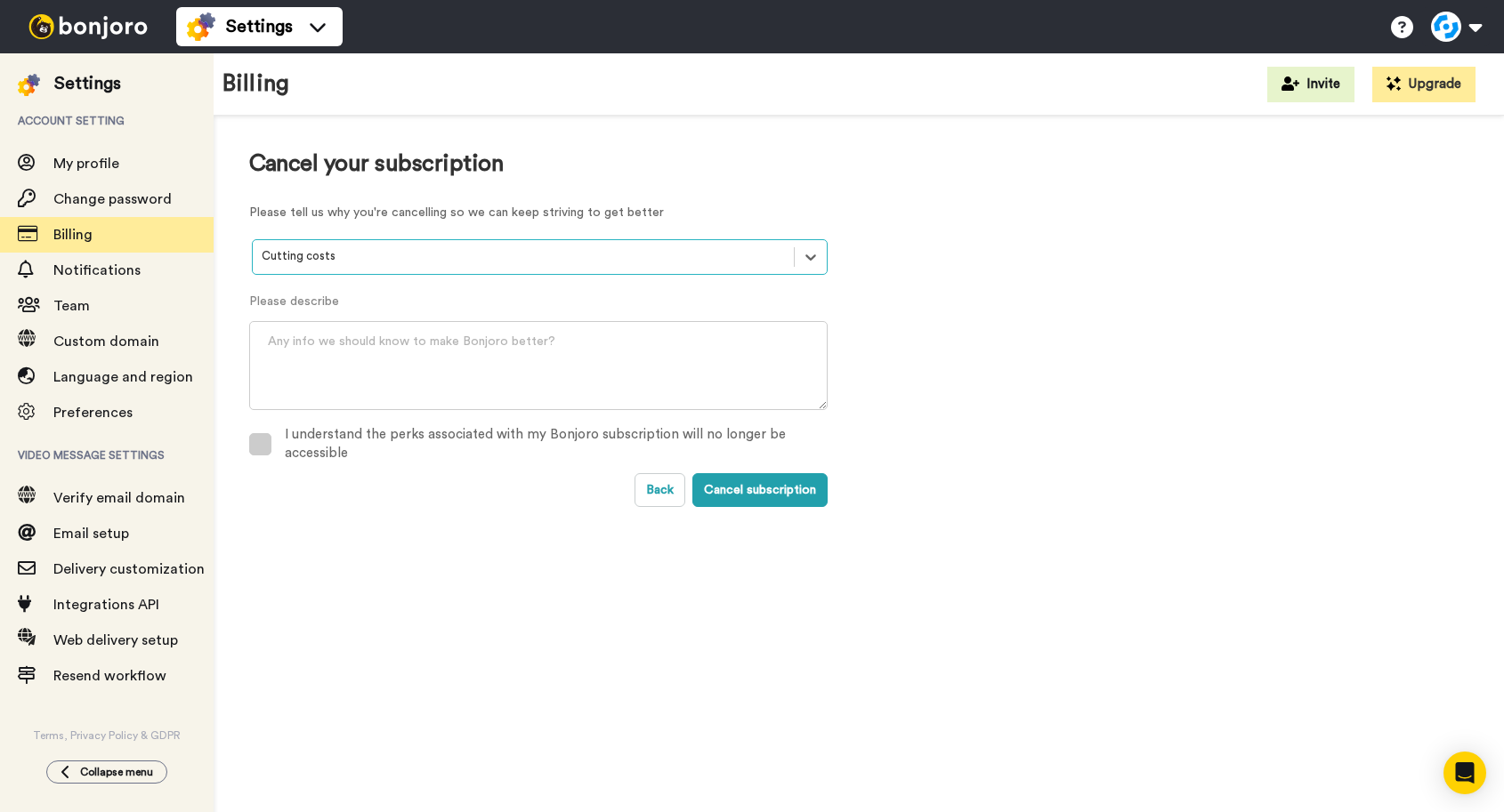
click at [347, 436] on div "I understand the perks associated with my Bonjoro subscription will no longer b…" at bounding box center [556, 444] width 542 height 38
click at [741, 487] on button "Cancel subscription" at bounding box center [759, 490] width 135 height 34
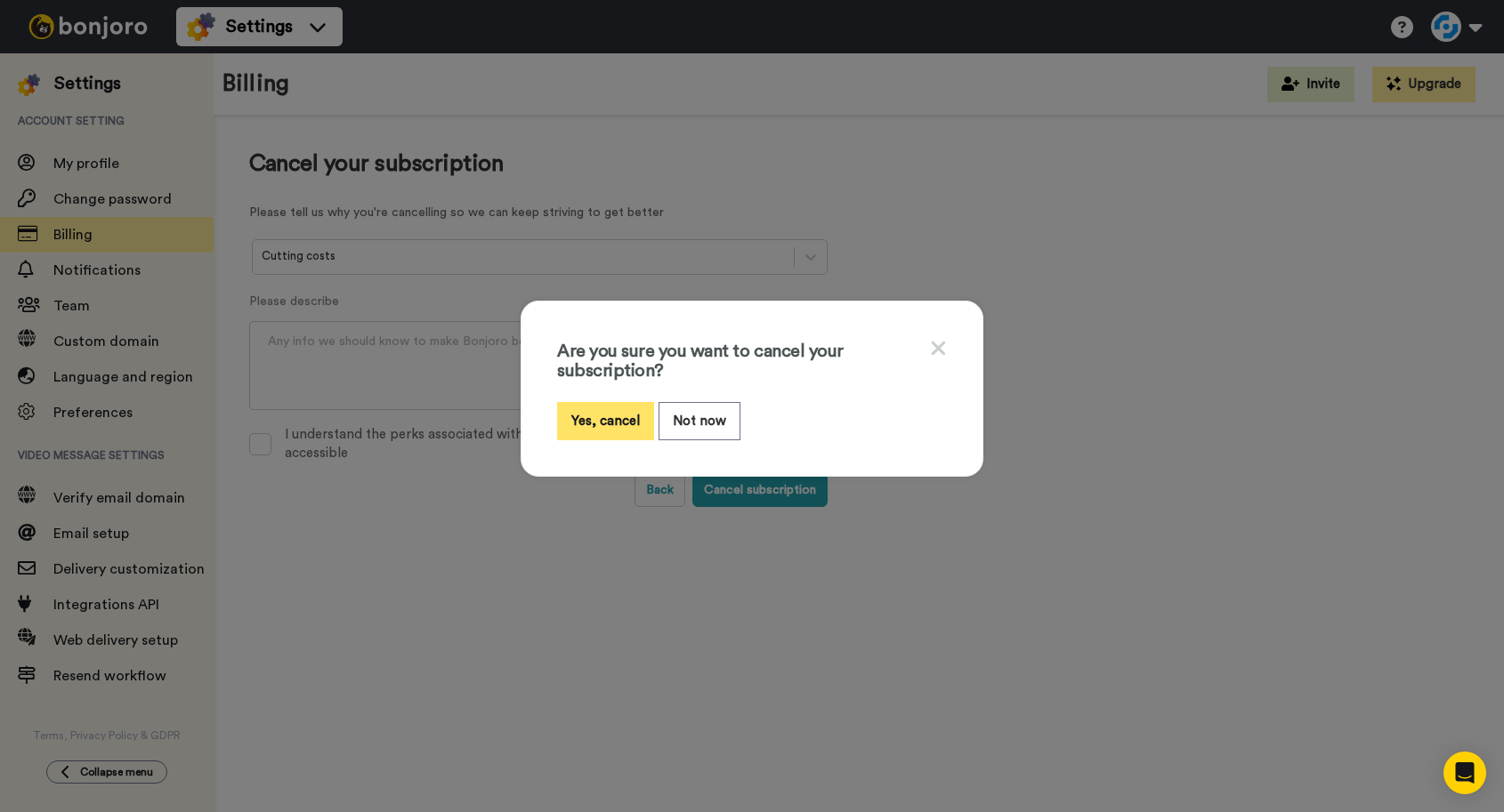
click at [612, 428] on button "Yes, cancel" at bounding box center [605, 421] width 97 height 38
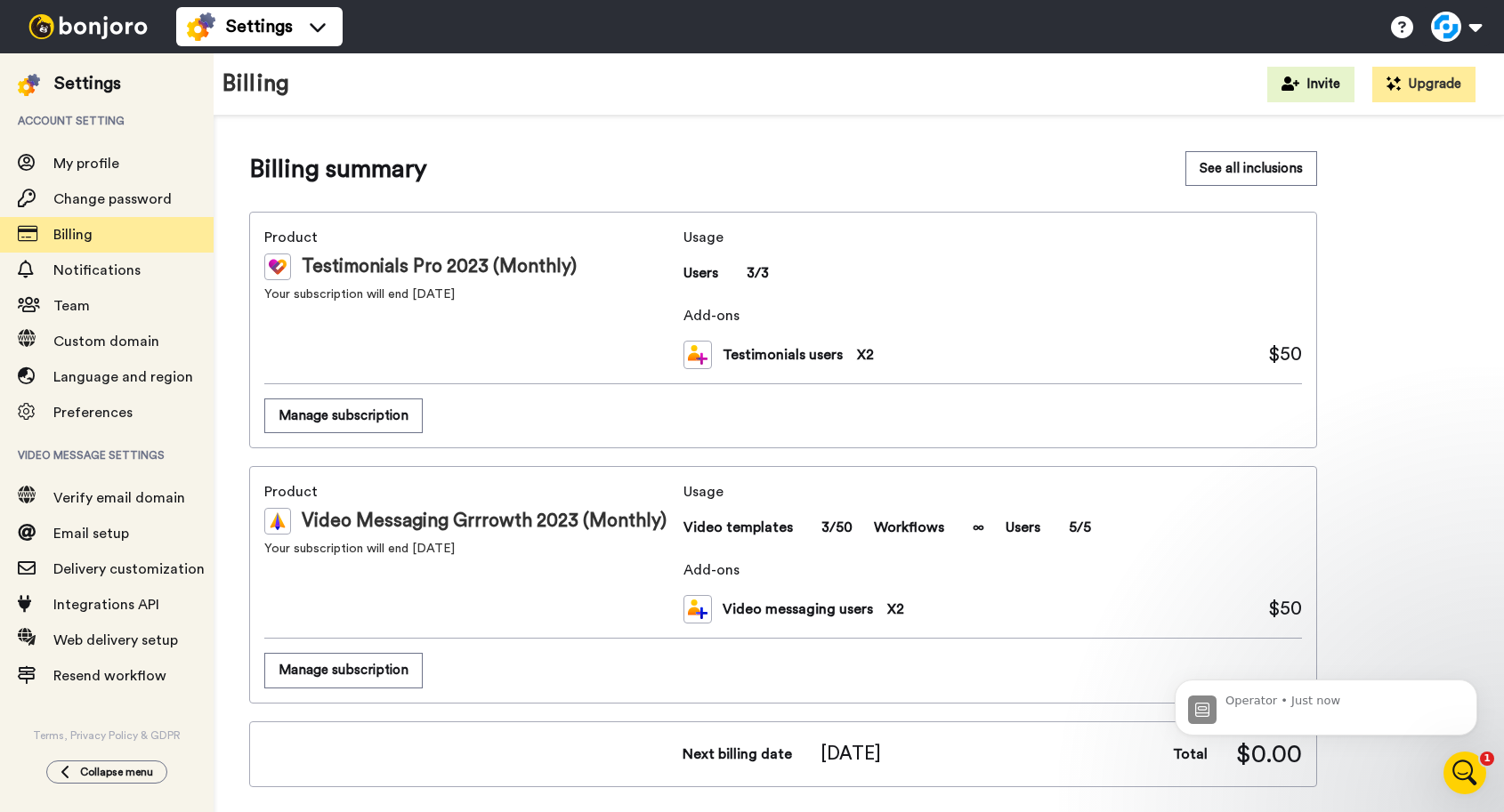
click at [356, 424] on button "Manage subscription" at bounding box center [343, 416] width 158 height 35
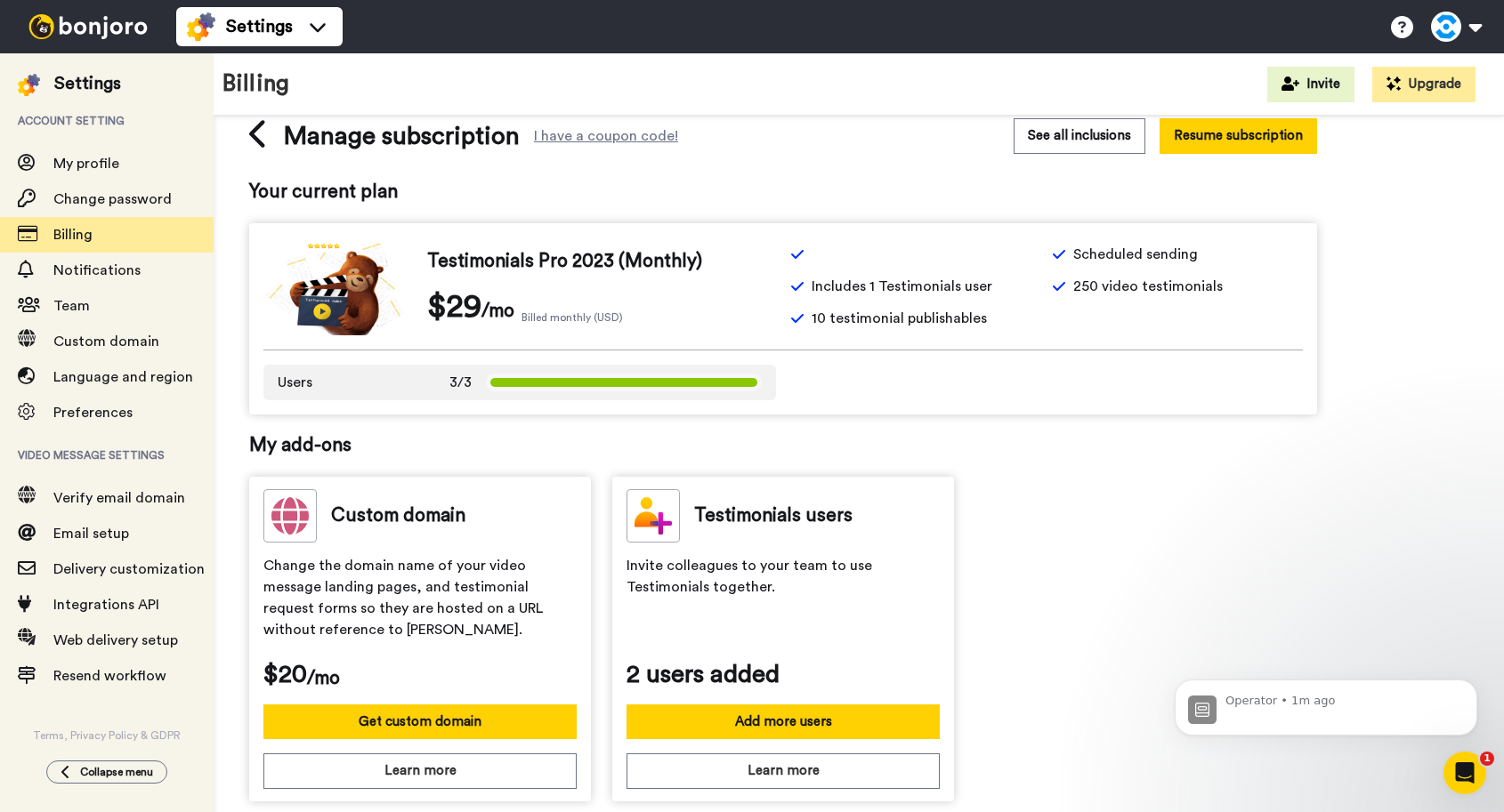
scroll to position [47, 0]
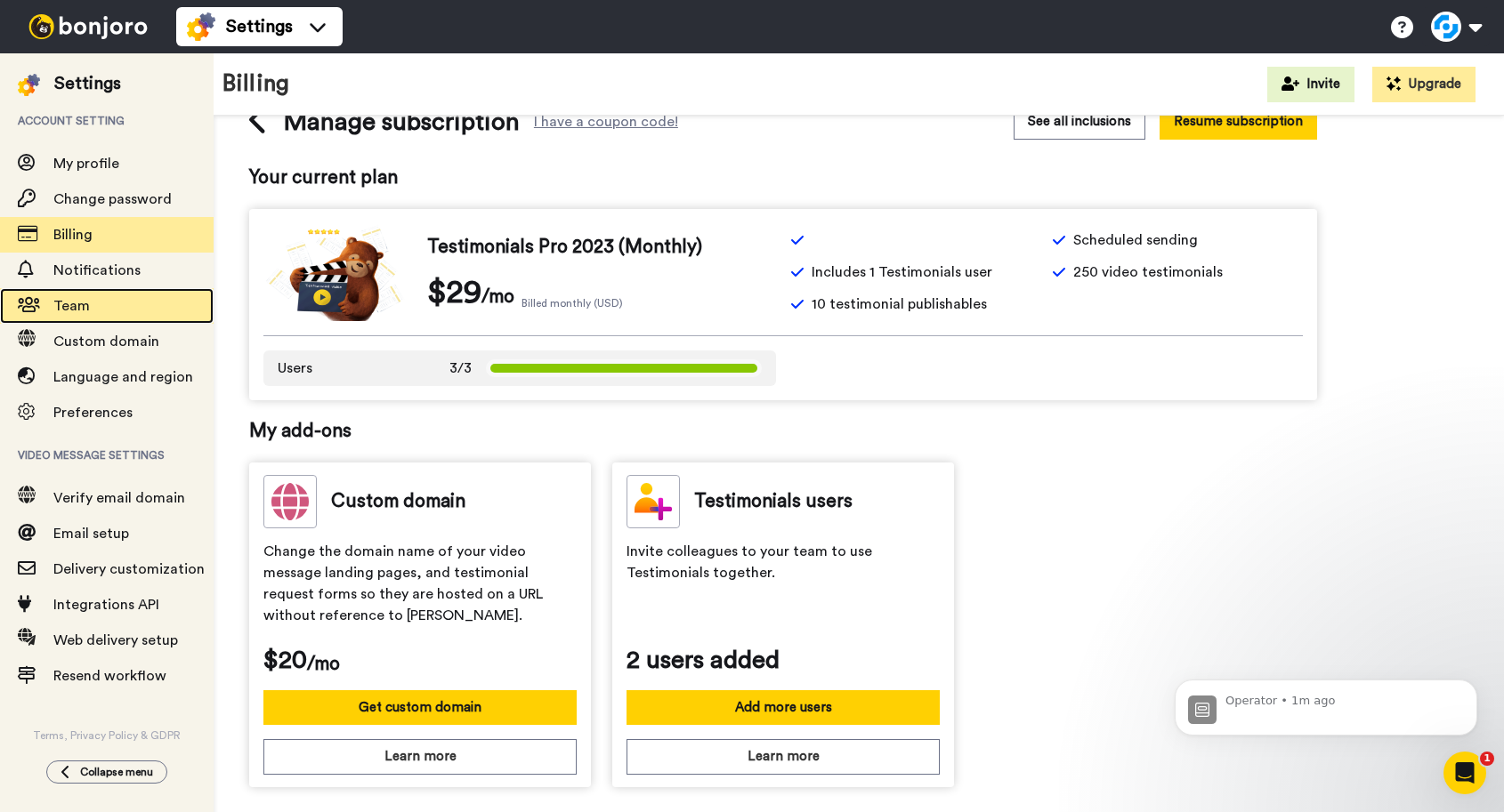
click at [86, 308] on span "Team" at bounding box center [72, 305] width 36 height 14
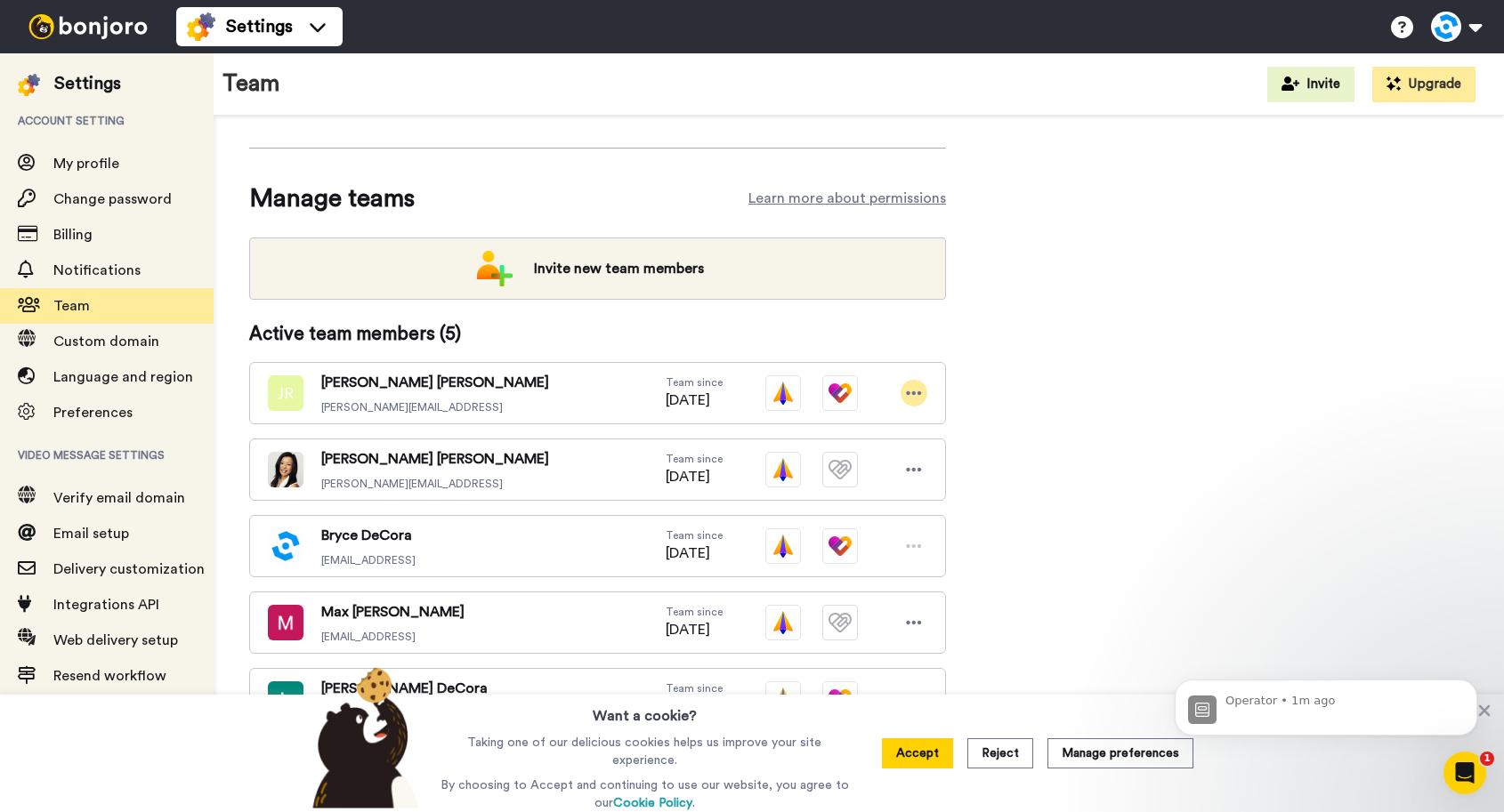
click at [914, 402] on div at bounding box center [914, 394] width 27 height 27
click at [857, 454] on li "Delete user" at bounding box center [837, 454] width 179 height 29
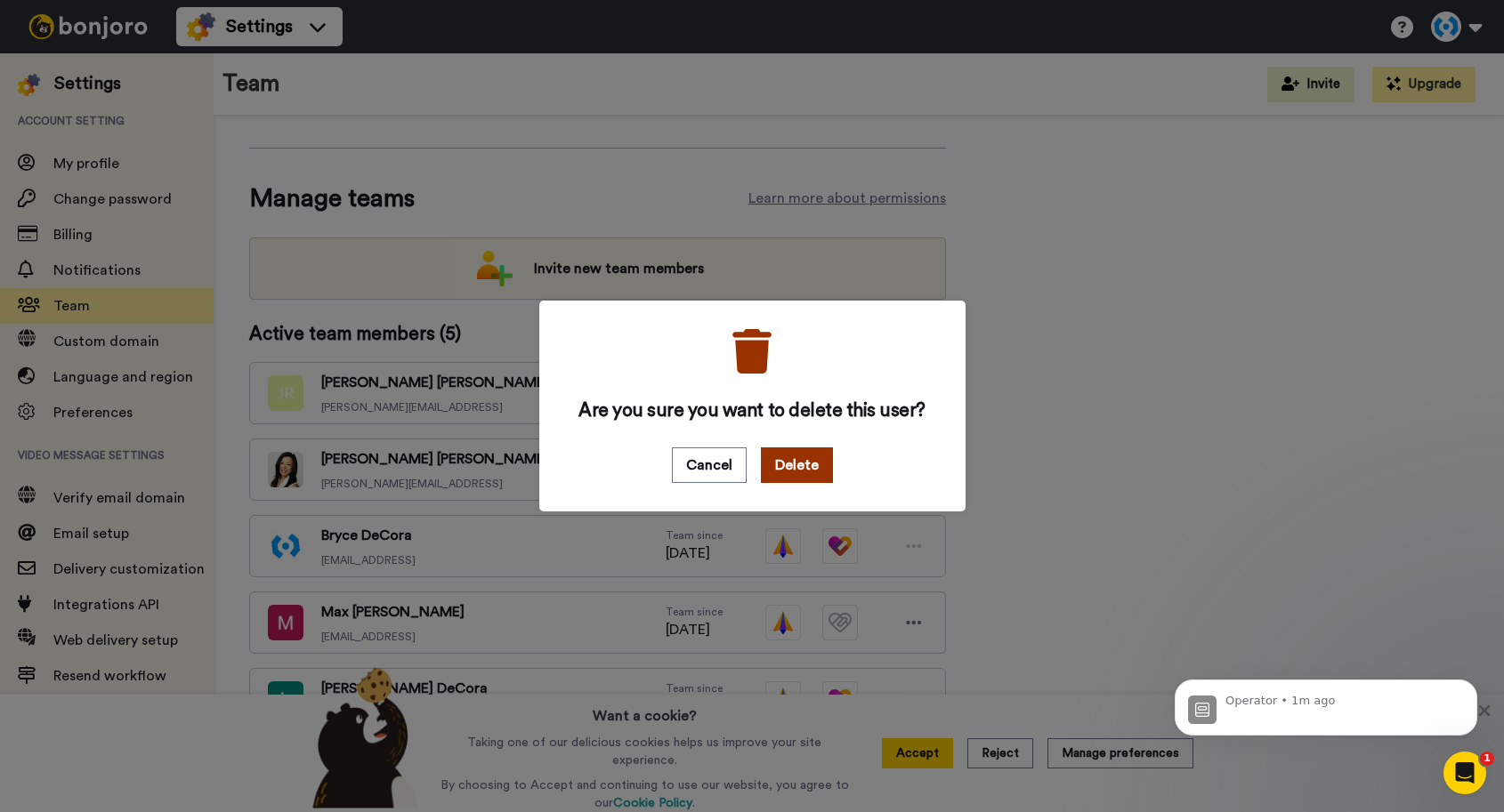
click at [808, 466] on button "Delete" at bounding box center [797, 465] width 72 height 36
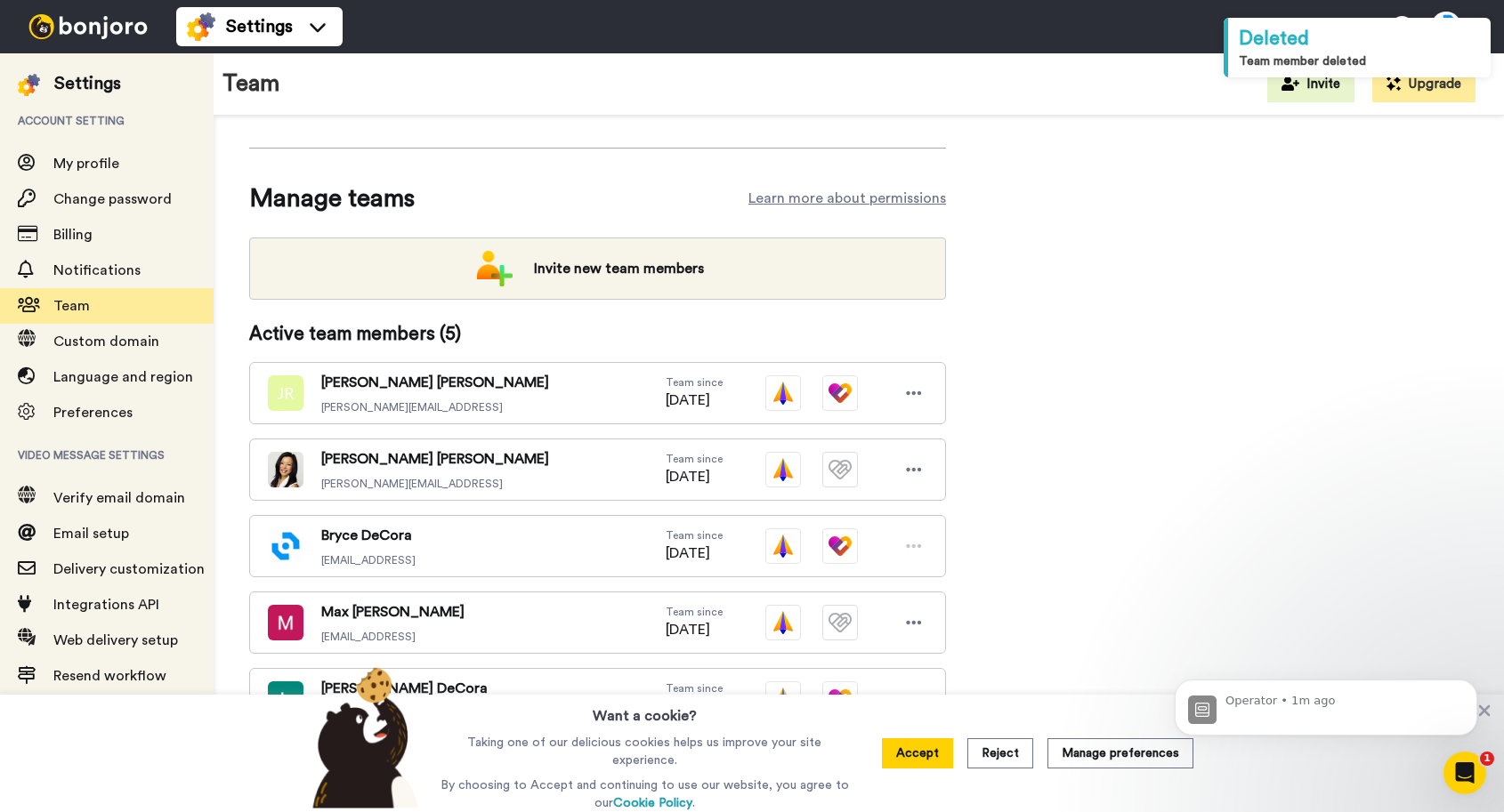
scroll to position [67, 0]
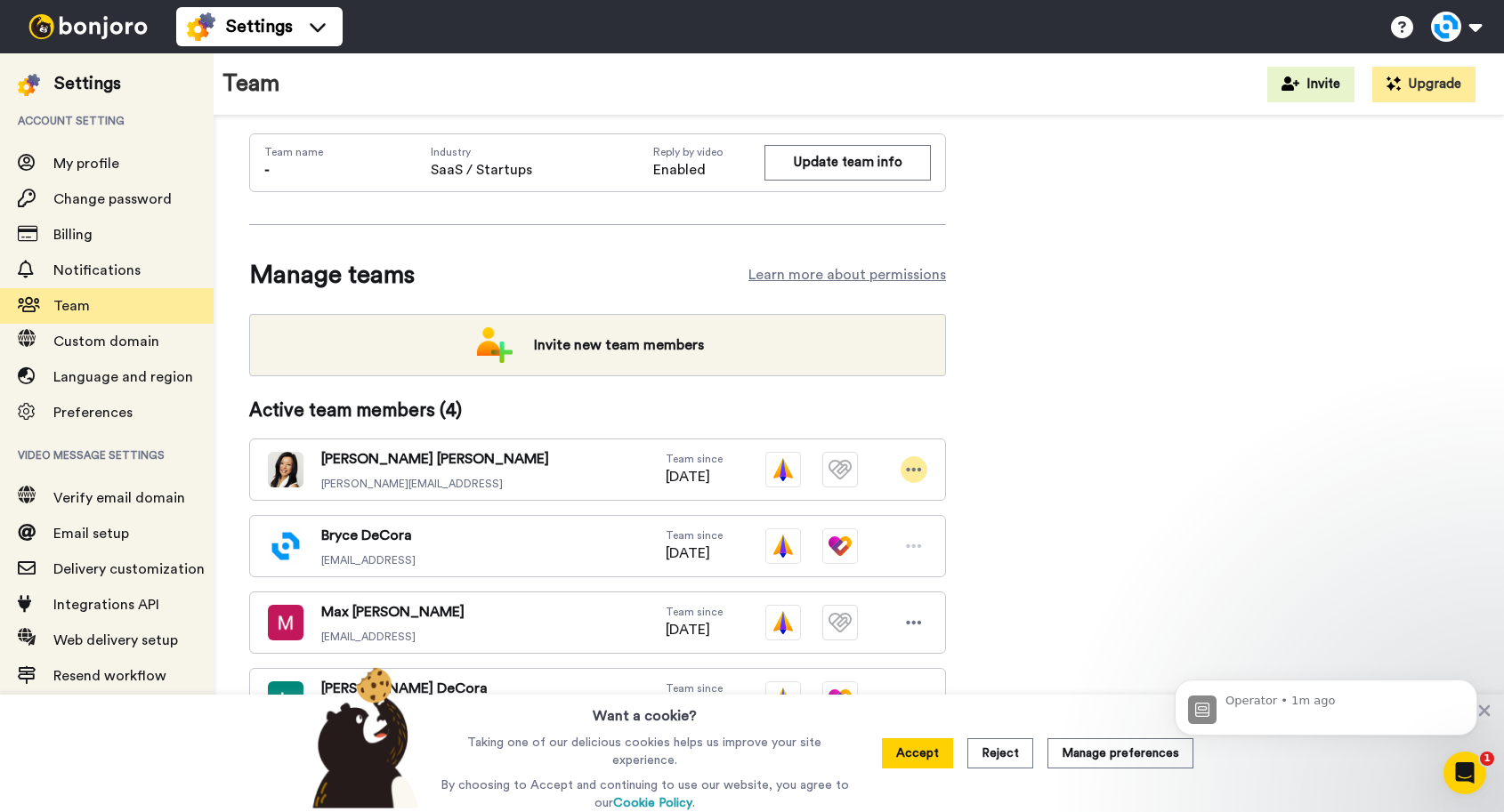
click at [916, 466] on icon at bounding box center [914, 469] width 16 height 18
click at [834, 528] on li "Delete user" at bounding box center [837, 531] width 179 height 29
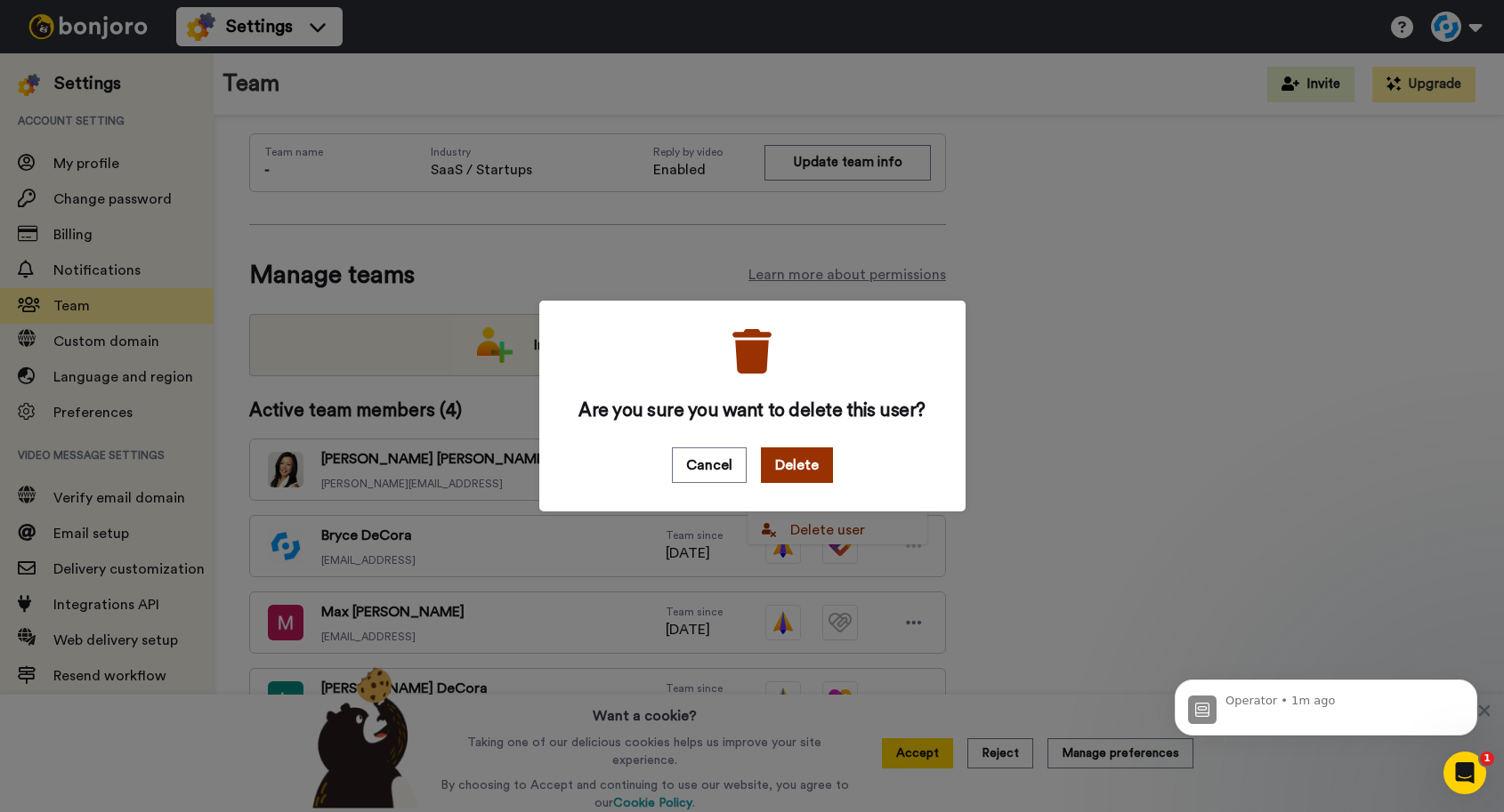
click at [807, 466] on button "Delete" at bounding box center [797, 465] width 72 height 36
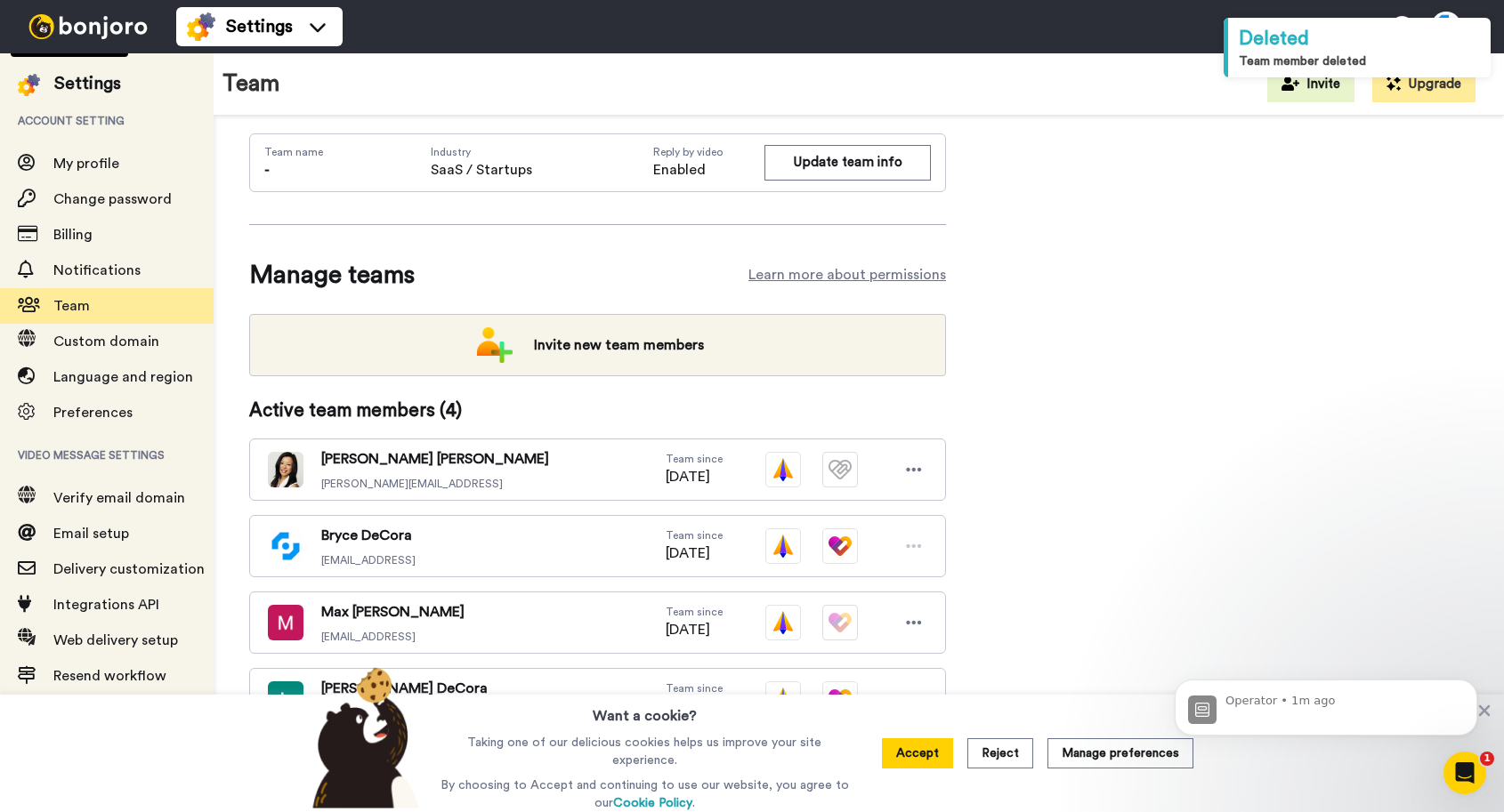
scroll to position [0, 0]
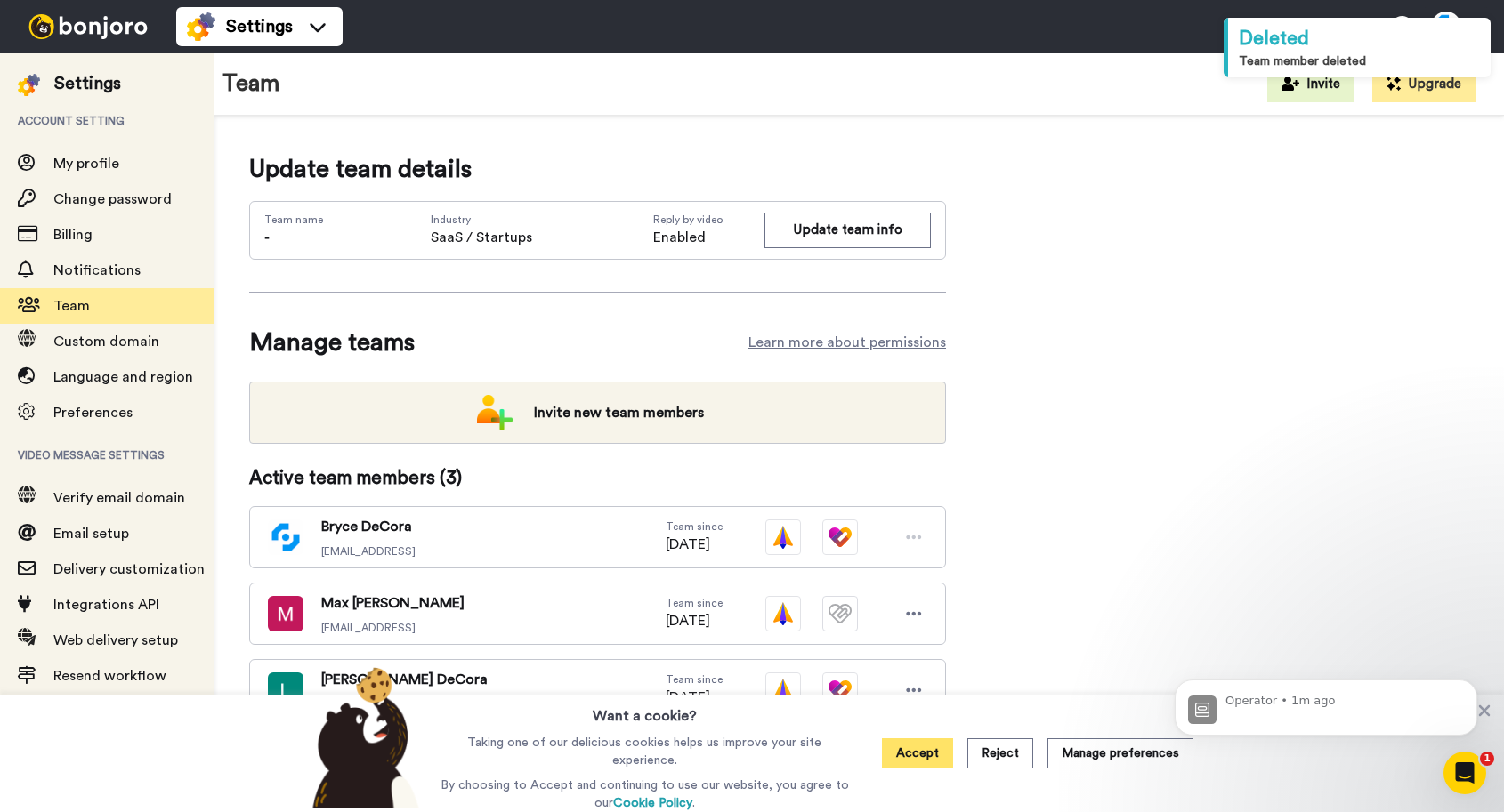
click at [930, 756] on button "Accept" at bounding box center [918, 753] width 71 height 31
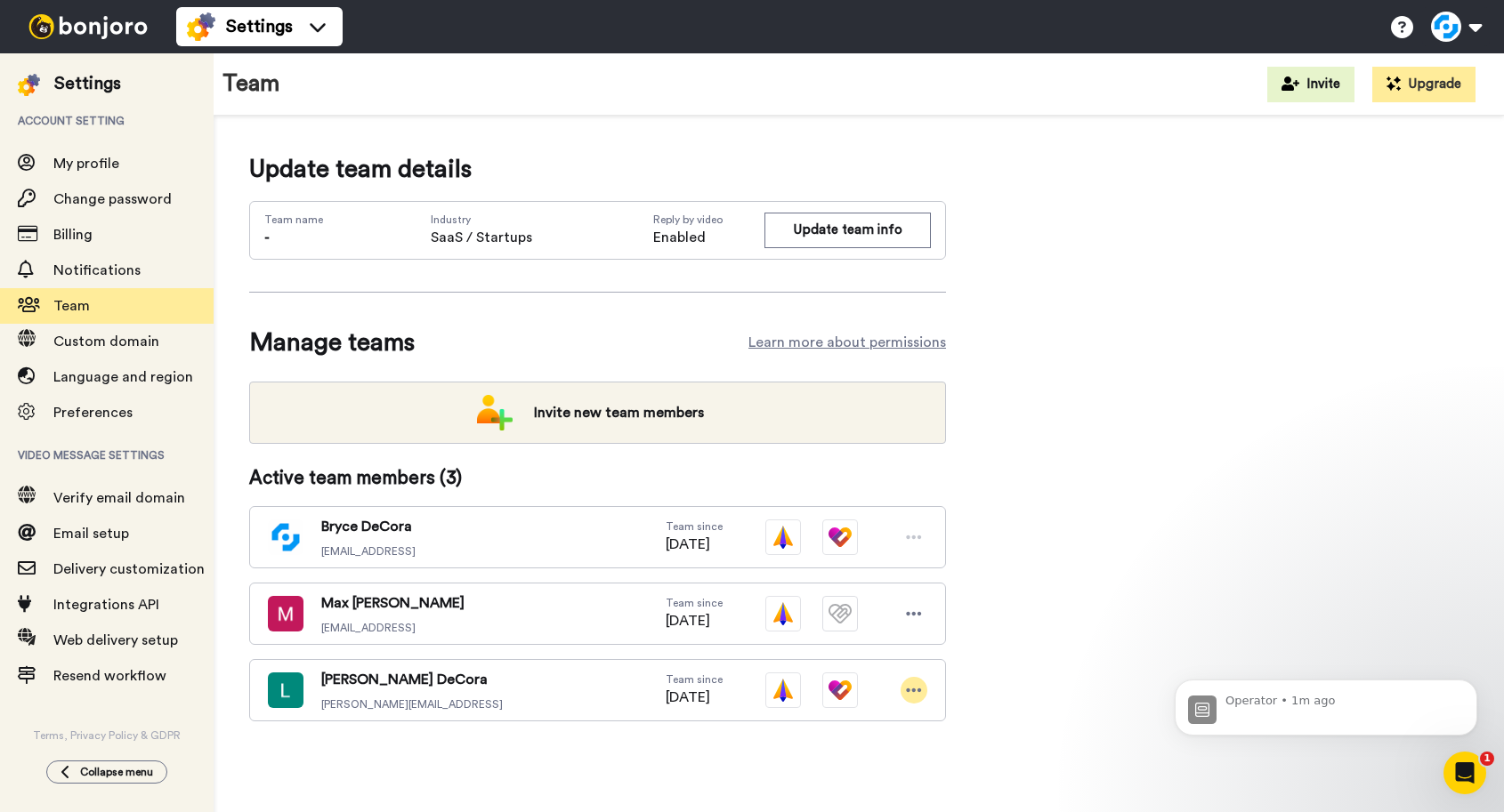
click at [916, 690] on icon at bounding box center [914, 690] width 16 height 18
click at [832, 750] on li "Delete user" at bounding box center [837, 751] width 179 height 29
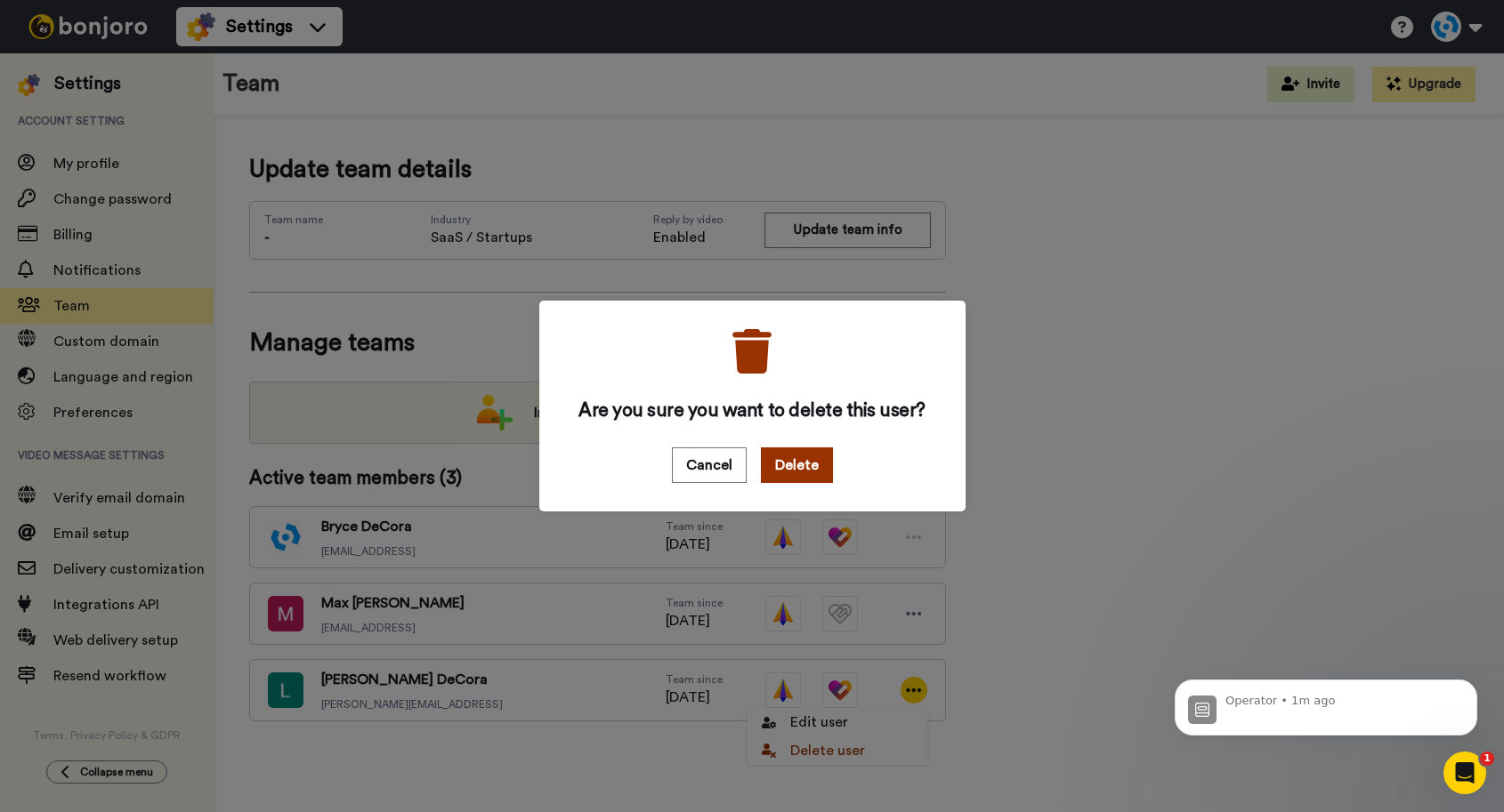
click at [800, 468] on button "Delete" at bounding box center [797, 465] width 72 height 36
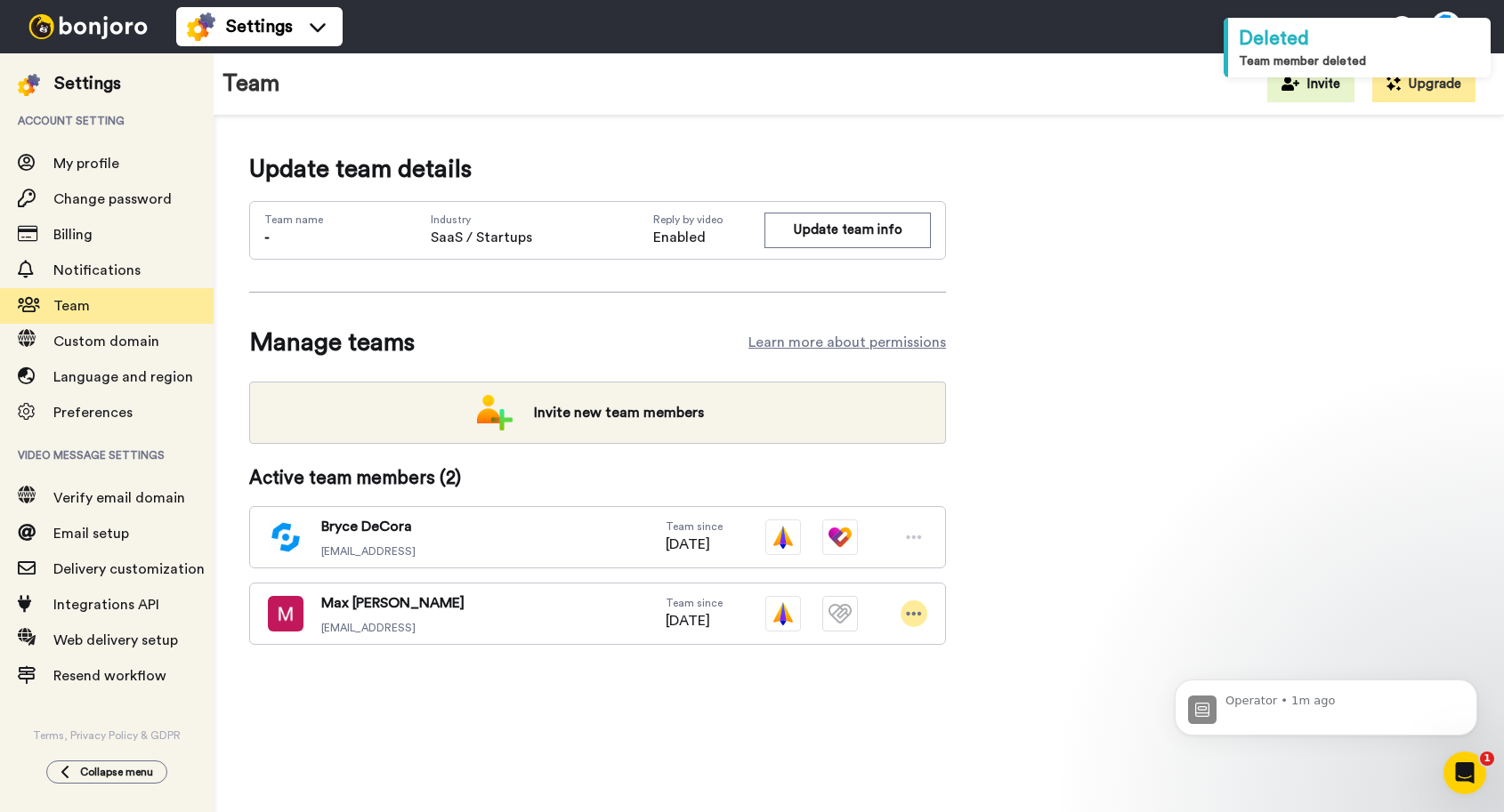
click at [911, 615] on icon at bounding box center [914, 613] width 16 height 18
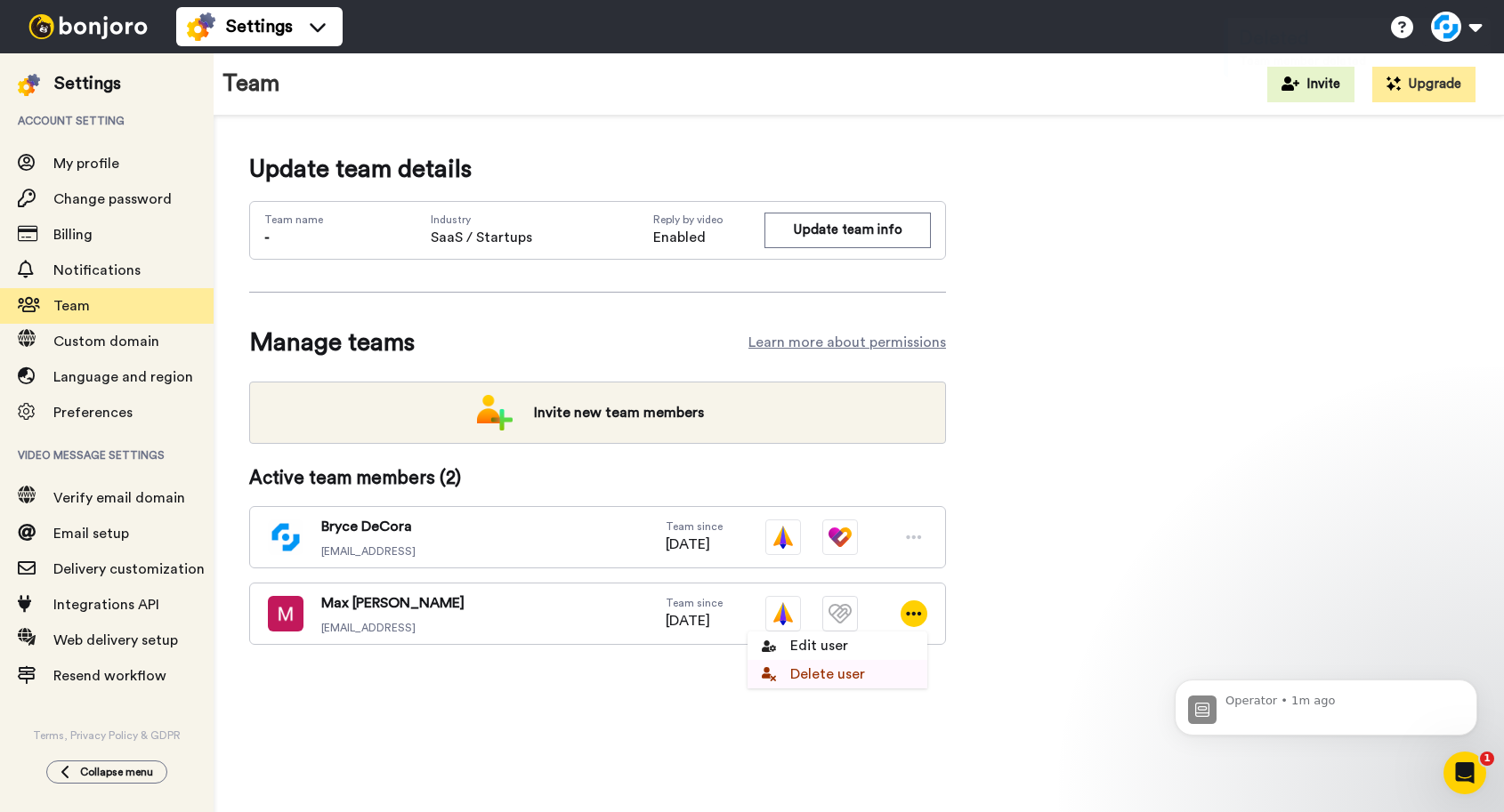
click at [843, 678] on li "Delete user" at bounding box center [837, 675] width 179 height 29
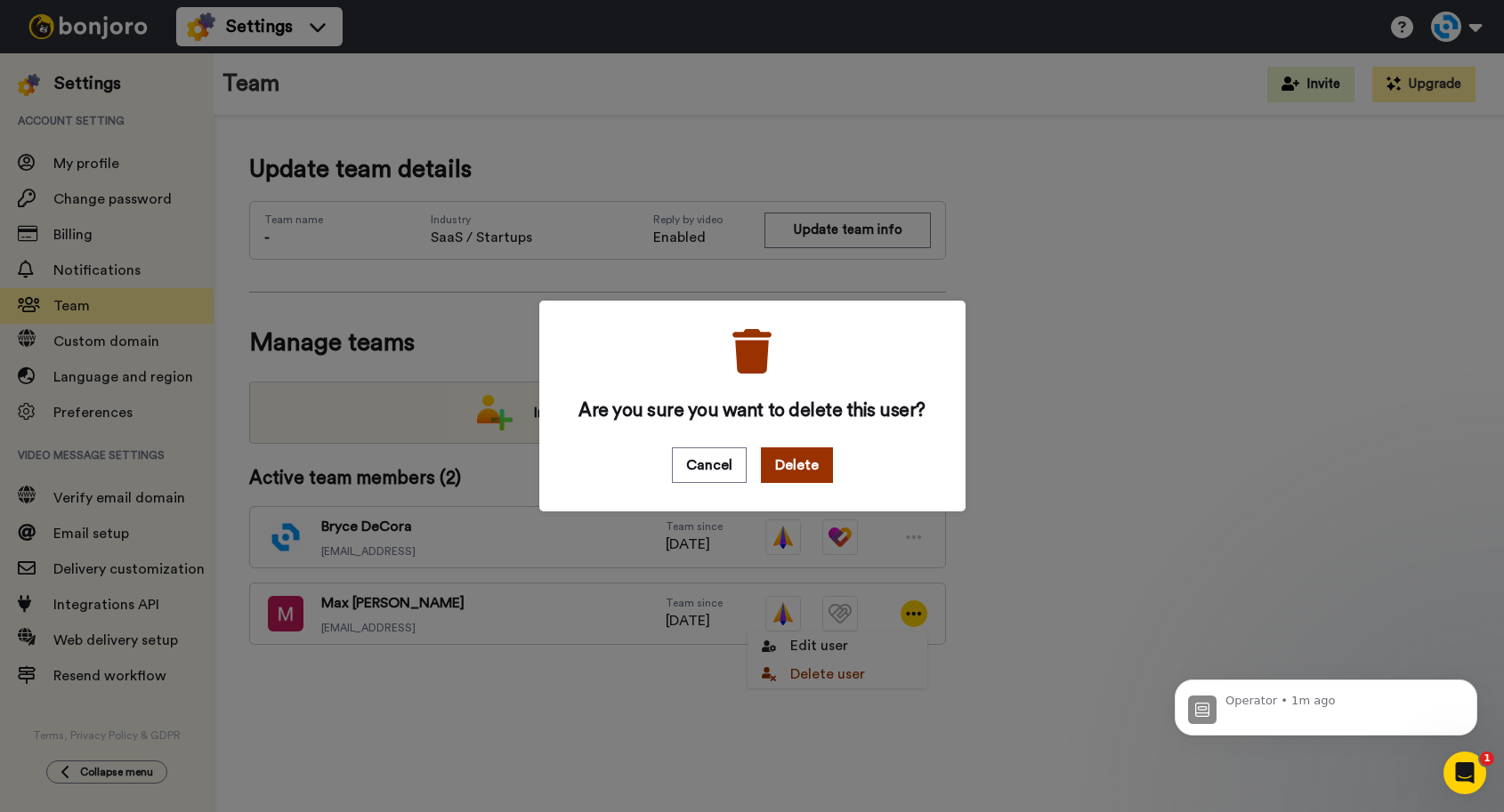
click at [796, 466] on button "Delete" at bounding box center [797, 465] width 72 height 36
click at [1282, 716] on div "Operator • 1m ago" at bounding box center [1339, 708] width 229 height 31
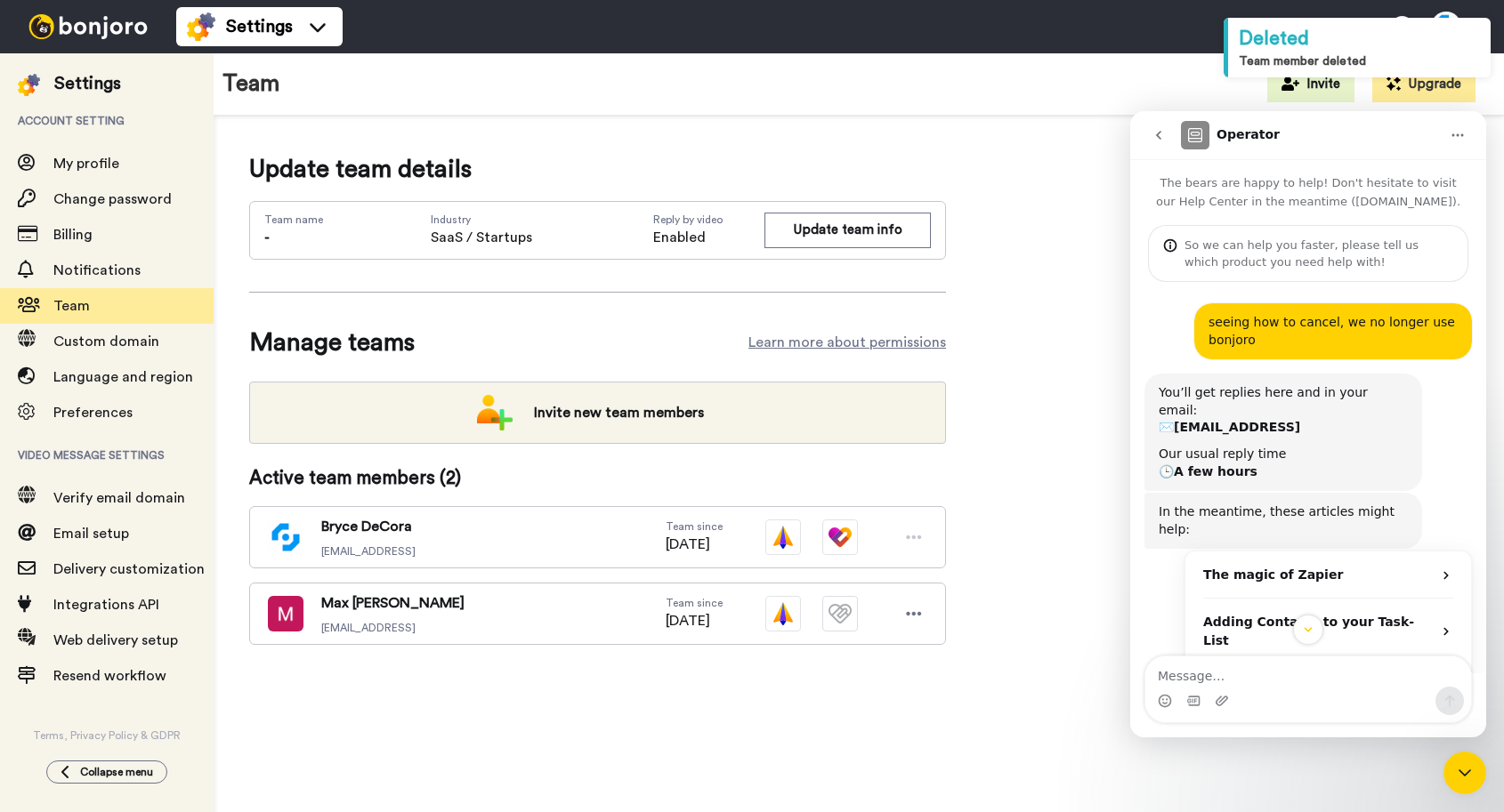
scroll to position [84, 0]
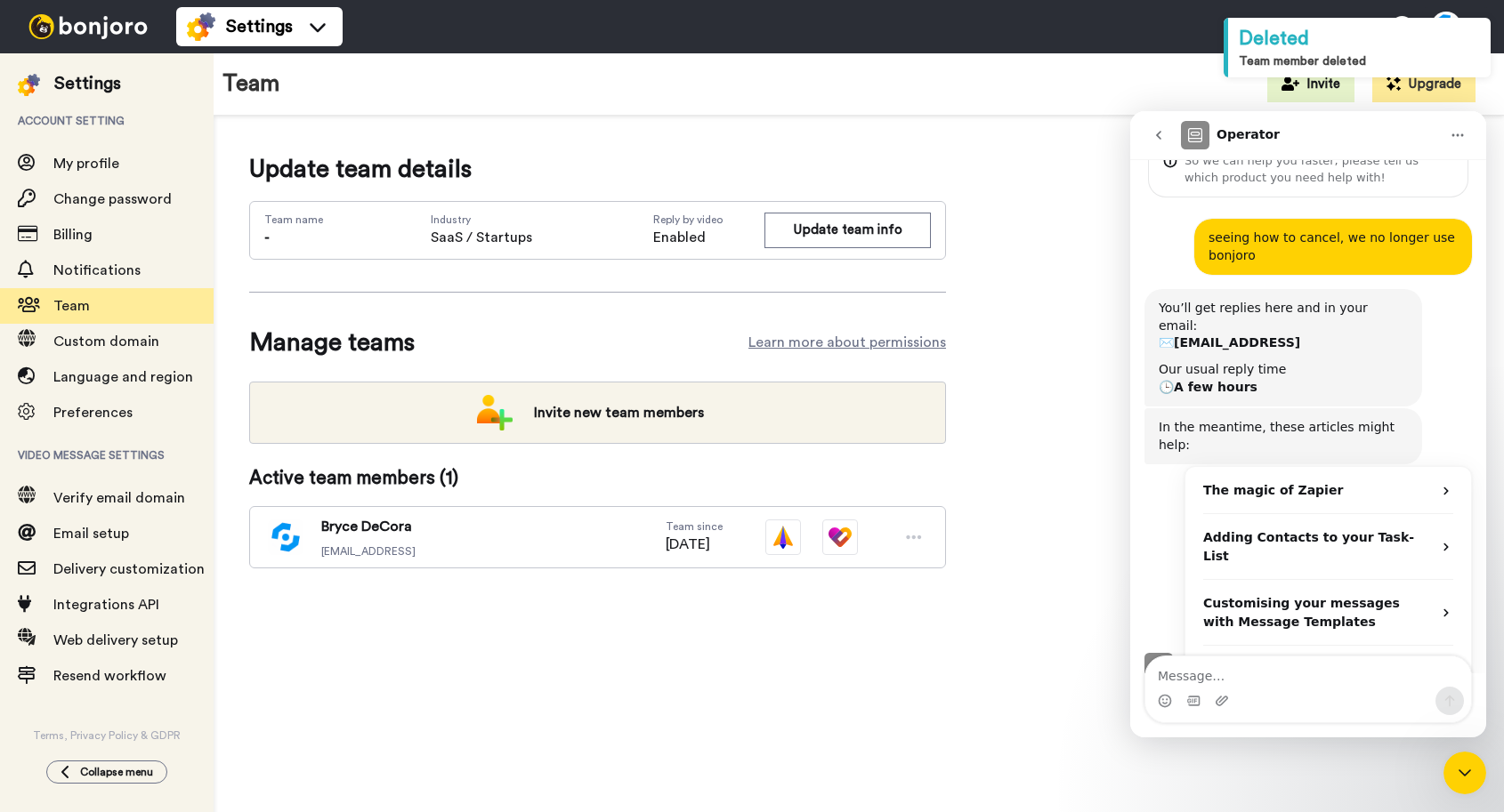
click at [1026, 385] on div "Update team details Team name - Industry SaaS / Startups Reply by video Enabled…" at bounding box center [859, 389] width 1219 height 474
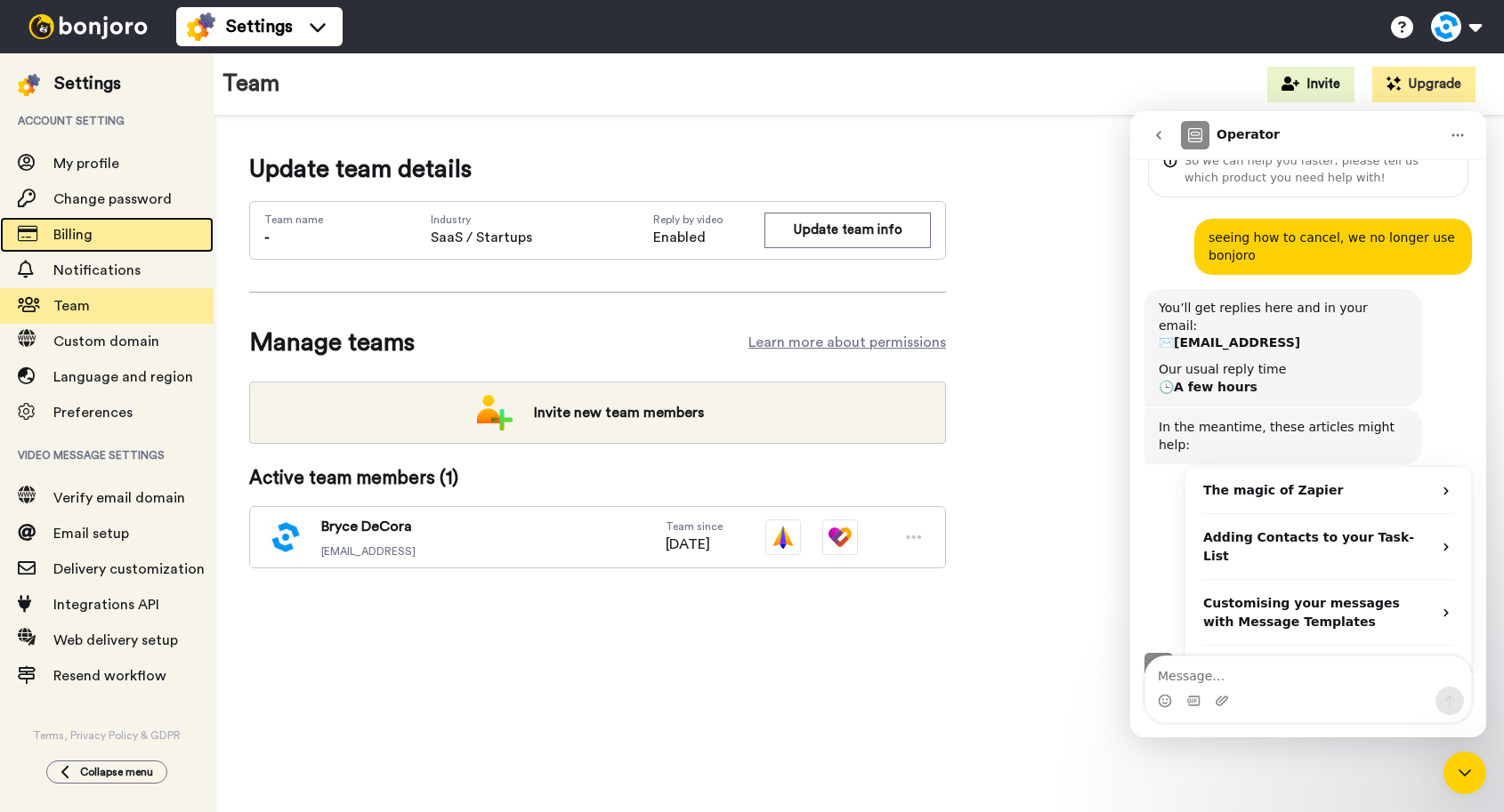
click at [84, 236] on span "Billing" at bounding box center [73, 234] width 39 height 14
click at [1468, 783] on icon "Close Intercom Messenger" at bounding box center [1465, 773] width 21 height 21
